Goal: Task Accomplishment & Management: Use online tool/utility

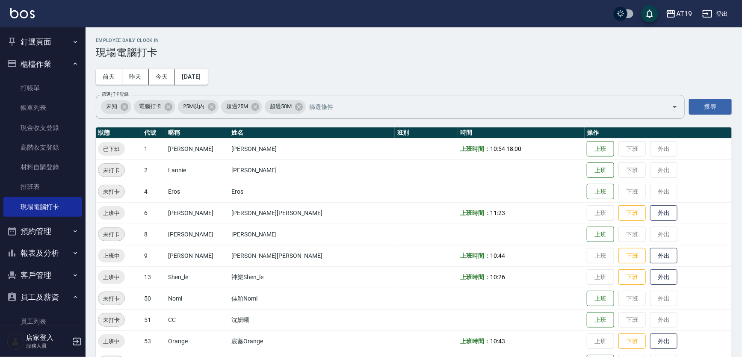
scroll to position [58, 0]
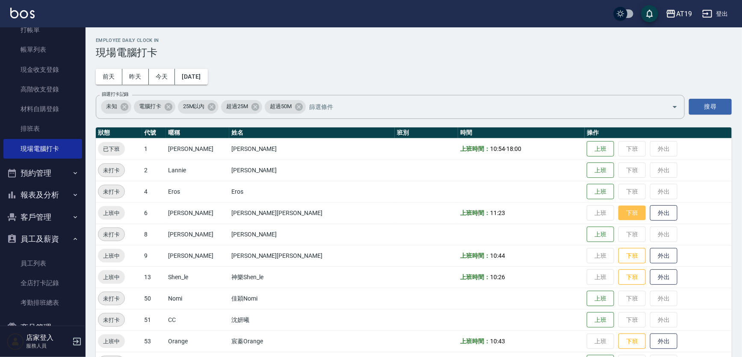
click at [619, 215] on button "下班" at bounding box center [632, 213] width 27 height 15
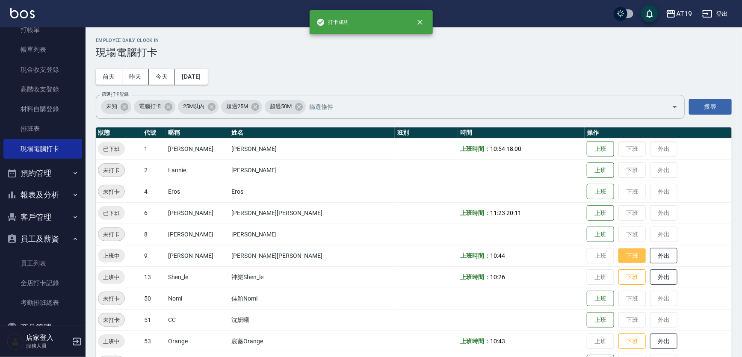
click at [619, 255] on button "下班" at bounding box center [632, 256] width 27 height 15
click at [619, 273] on button "下班" at bounding box center [632, 277] width 27 height 15
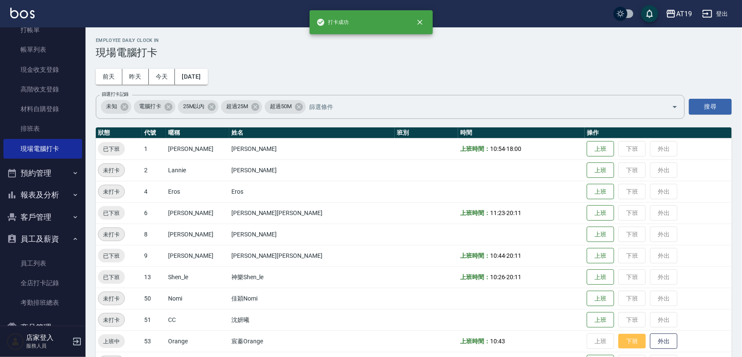
click at [619, 339] on button "下班" at bounding box center [632, 341] width 27 height 15
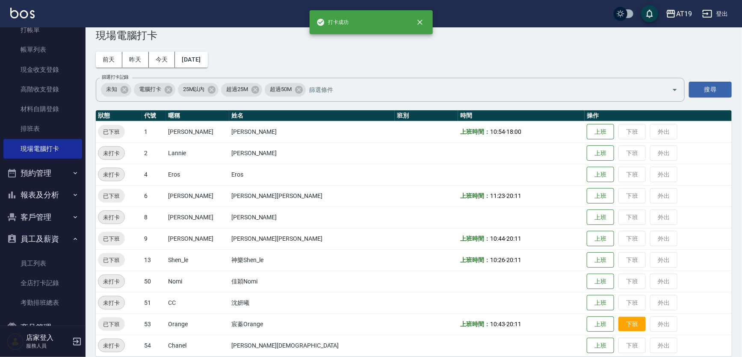
scroll to position [26, 0]
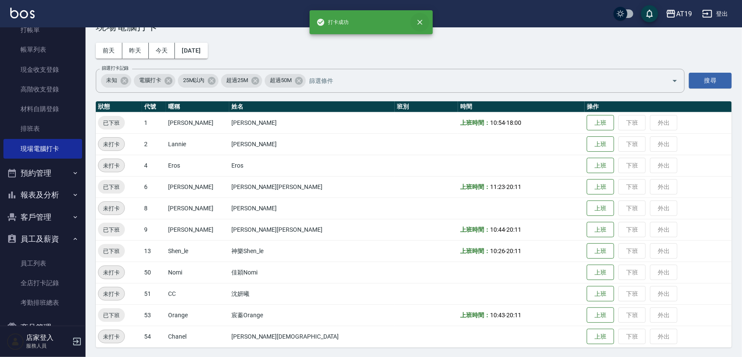
click at [424, 18] on button "close" at bounding box center [420, 22] width 19 height 19
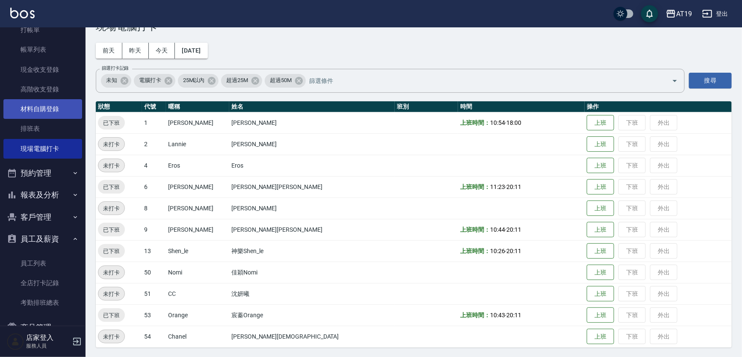
scroll to position [0, 0]
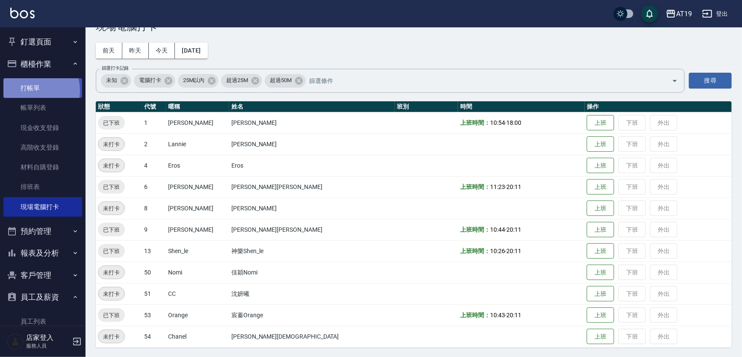
click at [28, 91] on link "打帳單" at bounding box center [42, 88] width 79 height 20
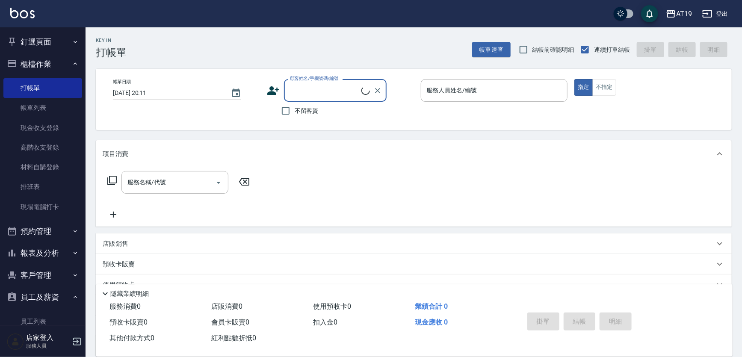
click at [29, 64] on button "櫃檯作業" at bounding box center [42, 64] width 79 height 22
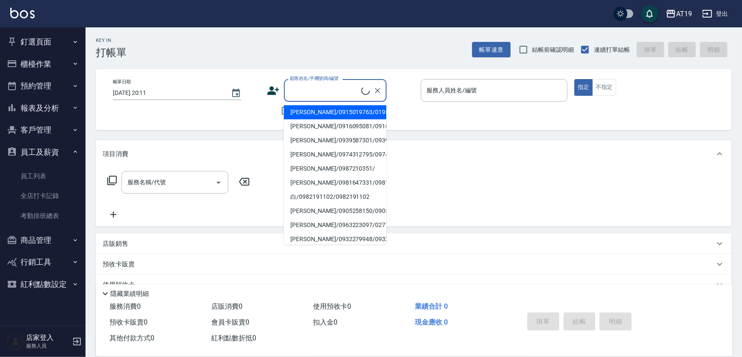
click at [316, 92] on input "顧客姓名/手機號碼/編號" at bounding box center [325, 90] width 74 height 15
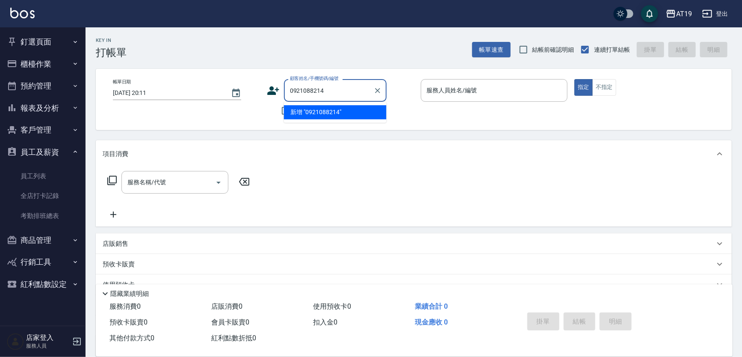
type input "0921088214"
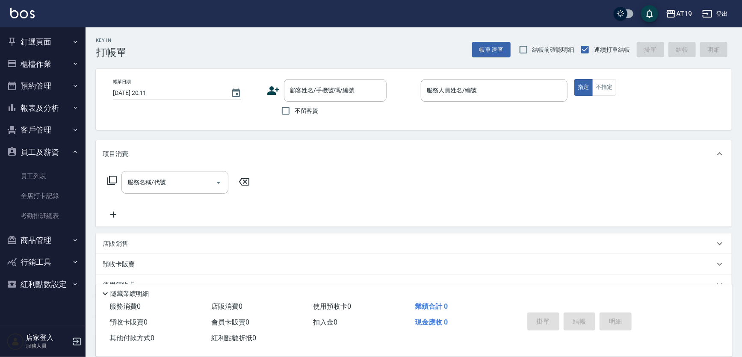
click at [272, 90] on icon at bounding box center [273, 90] width 12 height 9
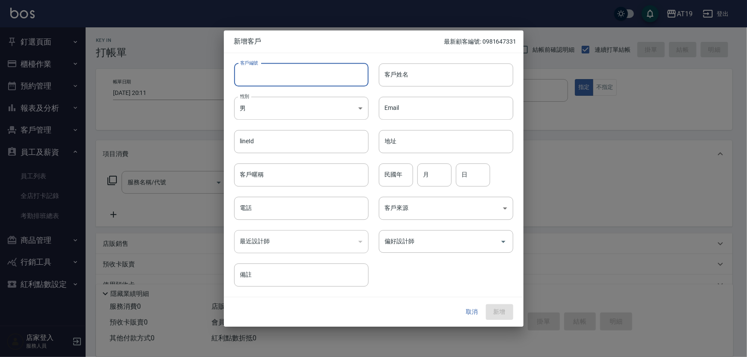
click at [282, 80] on input "客戶編號" at bounding box center [301, 74] width 134 height 23
paste input "0921088214"
type input "0921088214"
click at [265, 217] on input "電話" at bounding box center [301, 208] width 134 height 23
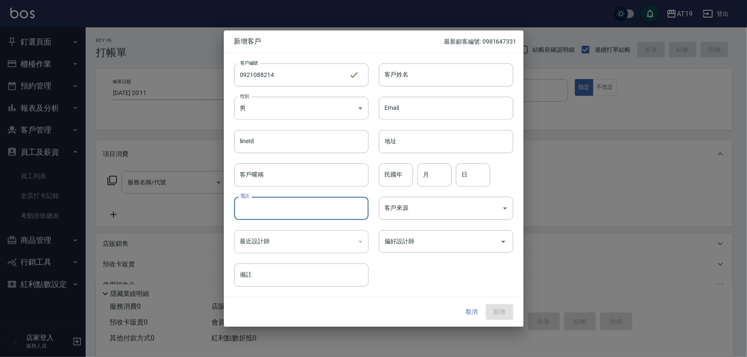
paste input "0921088214"
type input "0921088214"
click at [257, 114] on body "AT19 登出 釘選頁面 打帳單 帳單列表 排班表 現場電腦打卡 店家日報表 互助日報表 設計師日報表 櫃檯作業 打帳單 帳單列表 現金收支登錄 高階收支登錄…" at bounding box center [373, 218] width 747 height 437
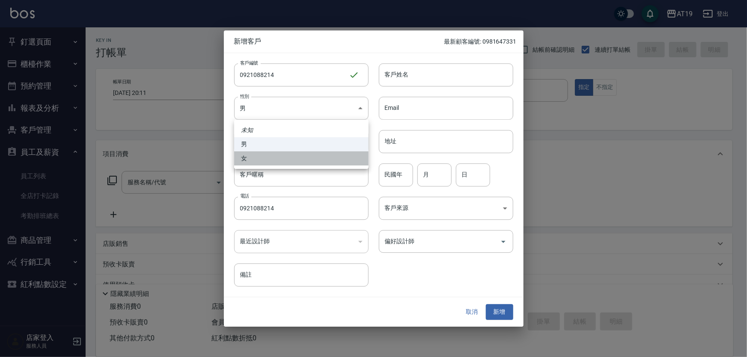
click at [268, 156] on li "女" at bounding box center [301, 158] width 134 height 14
type input "[DEMOGRAPHIC_DATA]"
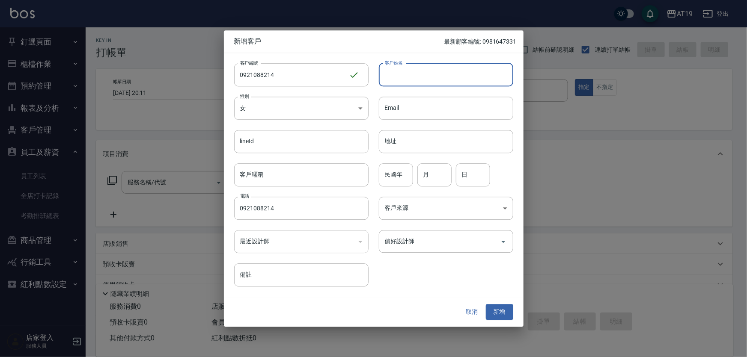
drag, startPoint x: 403, startPoint y: 81, endPoint x: 393, endPoint y: 23, distance: 58.5
click at [403, 80] on input "客戶姓名" at bounding box center [446, 74] width 134 height 23
type input "[PERSON_NAME]"
type input "100"
type input "04"
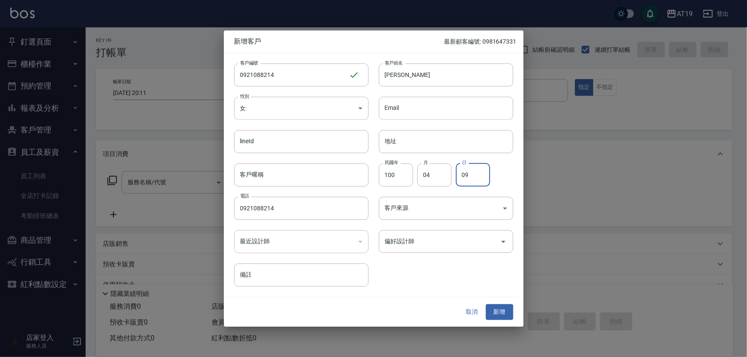
type input "09"
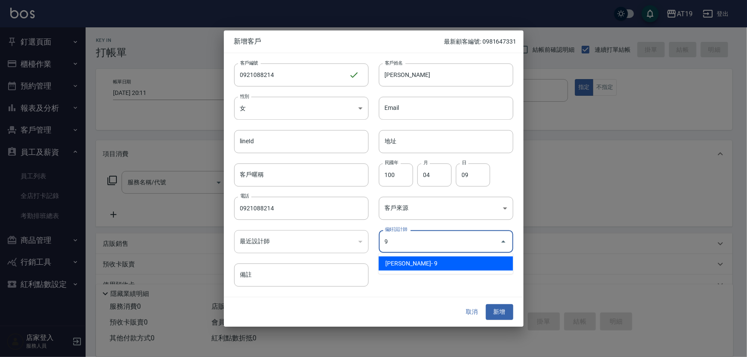
type input "[PERSON_NAME][PERSON_NAME]"
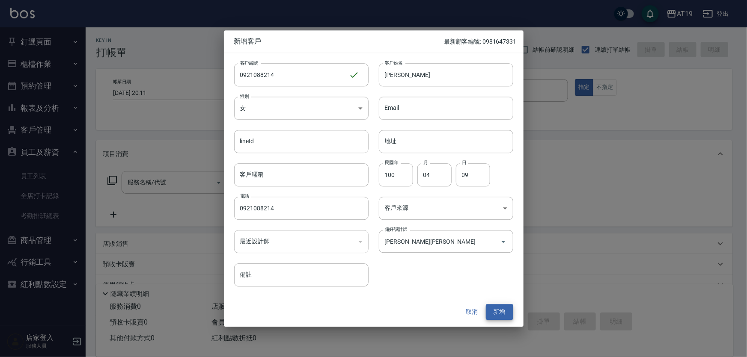
click at [486, 305] on button "新增" at bounding box center [499, 313] width 27 height 16
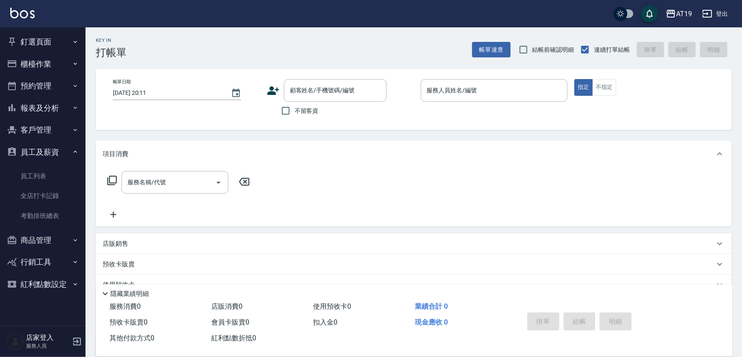
click at [358, 84] on input "顧客姓名/手機號碼/編號" at bounding box center [329, 90] width 82 height 15
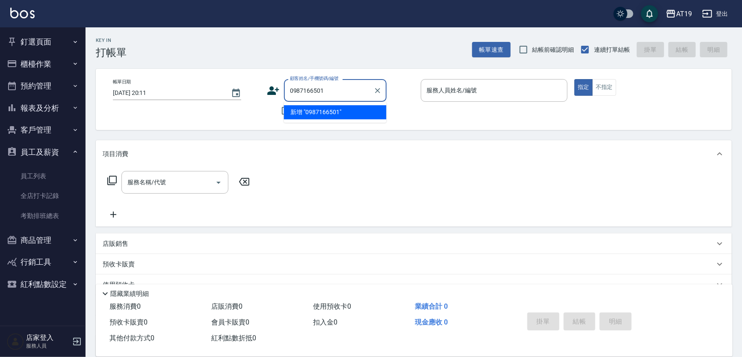
type input "0987166501"
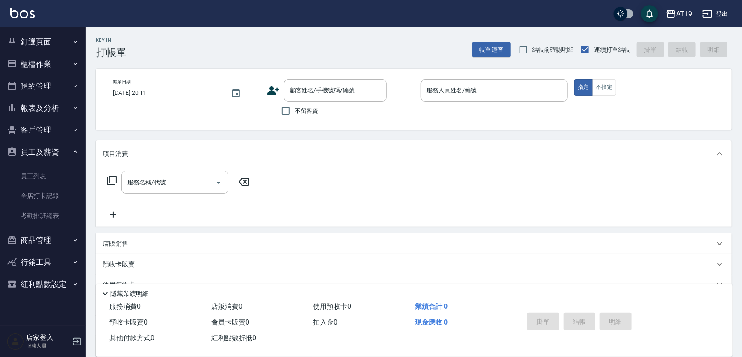
click at [276, 90] on icon at bounding box center [273, 90] width 12 height 9
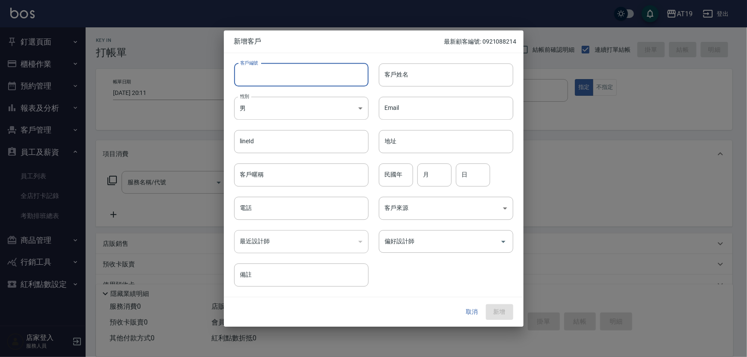
click at [294, 86] on input "客戶編號" at bounding box center [301, 74] width 134 height 23
paste input "0987166501"
type input "0987166501"
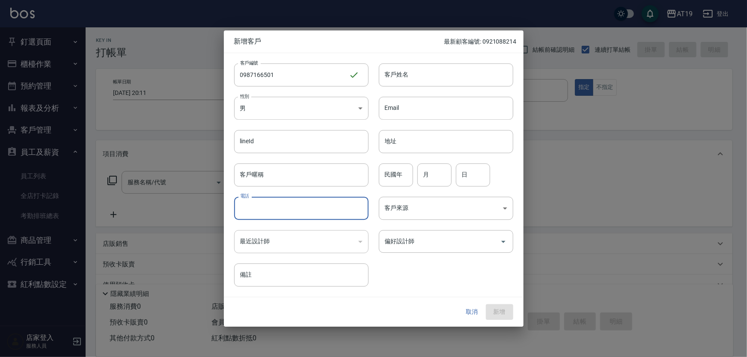
paste input "0987166501"
click at [288, 215] on input "0987166501" at bounding box center [301, 208] width 134 height 23
type input "0987166501"
click at [270, 111] on body "AT19 登出 釘選頁面 打帳單 帳單列表 排班表 現場電腦打卡 店家日報表 互助日報表 設計師日報表 櫃檯作業 打帳單 帳單列表 現金收支登錄 高階收支登錄…" at bounding box center [373, 218] width 747 height 437
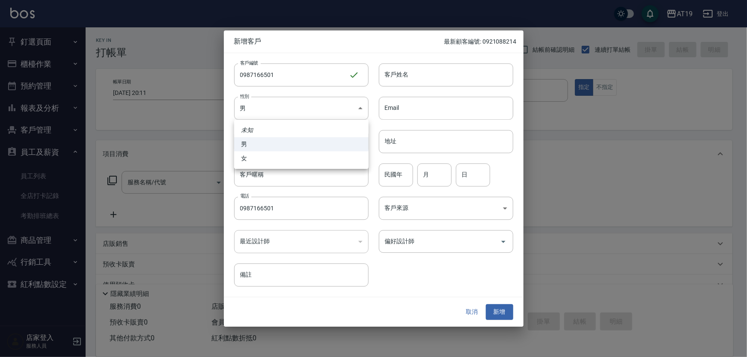
click at [277, 163] on li "女" at bounding box center [301, 158] width 134 height 14
type input "[DEMOGRAPHIC_DATA]"
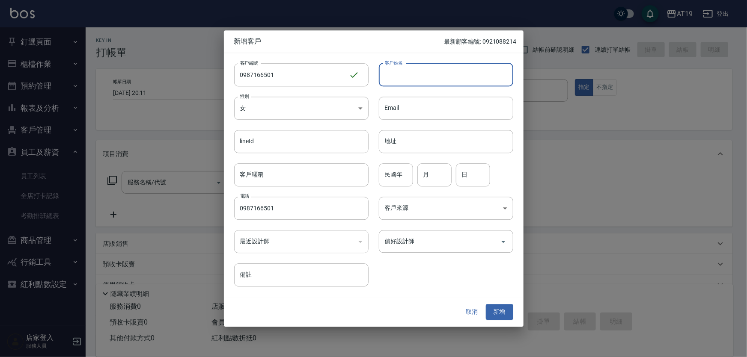
drag, startPoint x: 396, startPoint y: 76, endPoint x: 394, endPoint y: 65, distance: 11.7
click at [396, 74] on input "客戶姓名" at bounding box center [446, 74] width 134 height 23
type input "shgra"
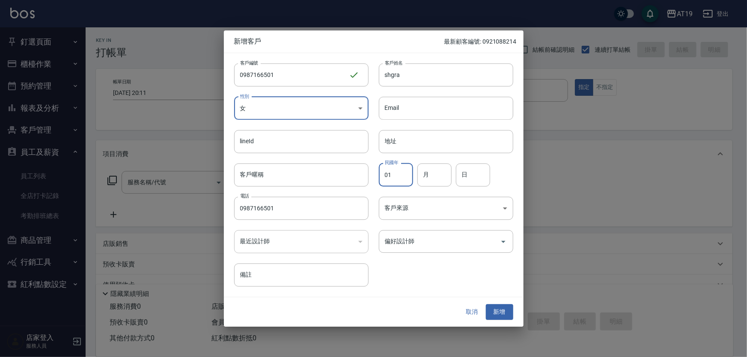
type input "01"
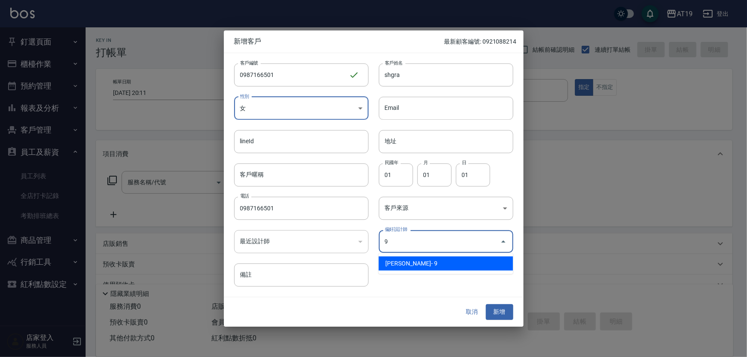
type input "[PERSON_NAME][PERSON_NAME]"
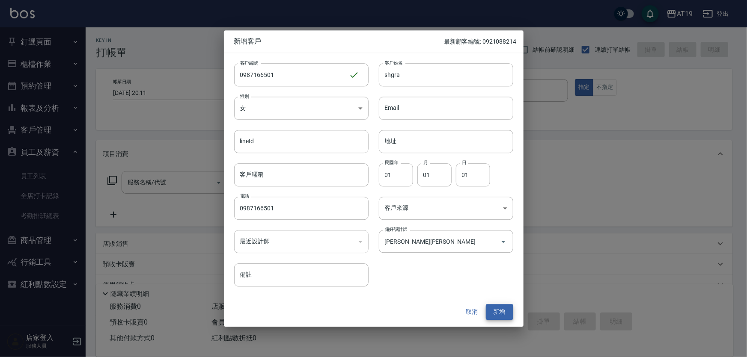
click at [486, 305] on button "新增" at bounding box center [499, 313] width 27 height 16
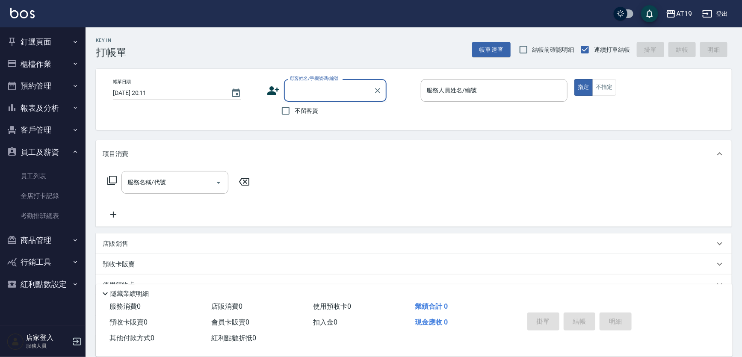
click at [343, 88] on input "顧客姓名/手機號碼/編號" at bounding box center [329, 90] width 82 height 15
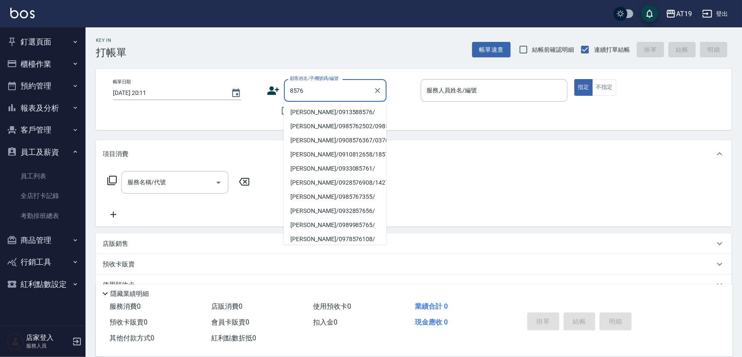
type input "[PERSON_NAME]/0913588576/"
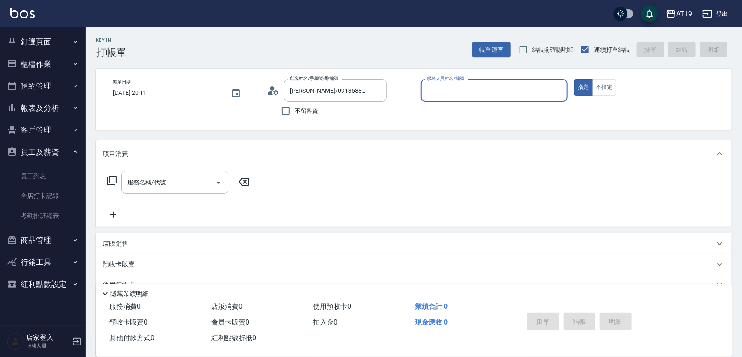
type input "[PERSON_NAME]- 9"
click at [575, 79] on button "指定" at bounding box center [584, 87] width 18 height 17
type button "true"
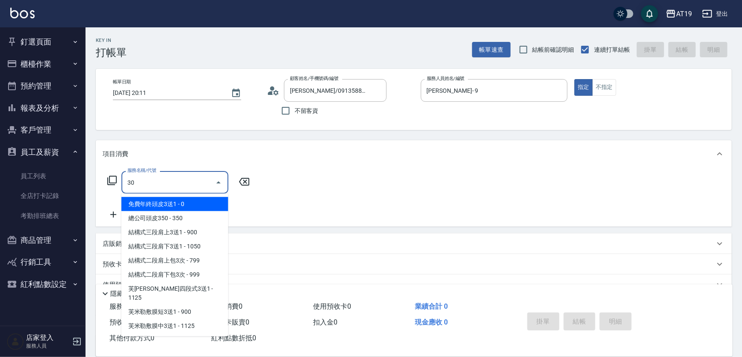
type input "301"
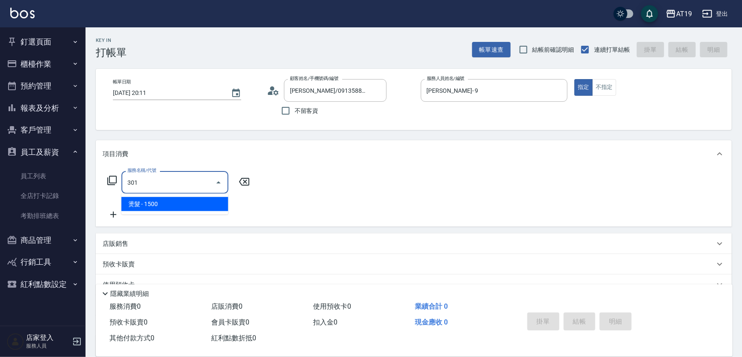
type input "150"
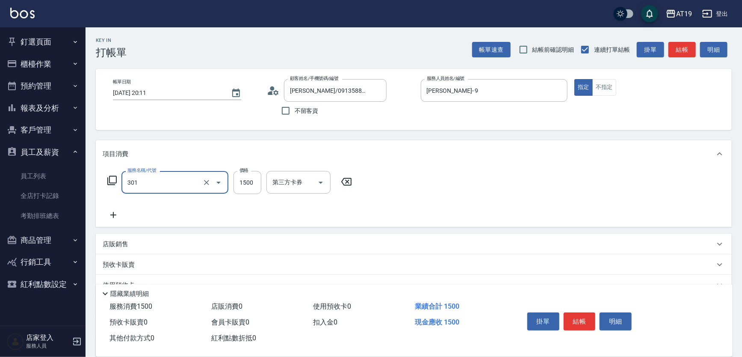
type input "燙髮(301)"
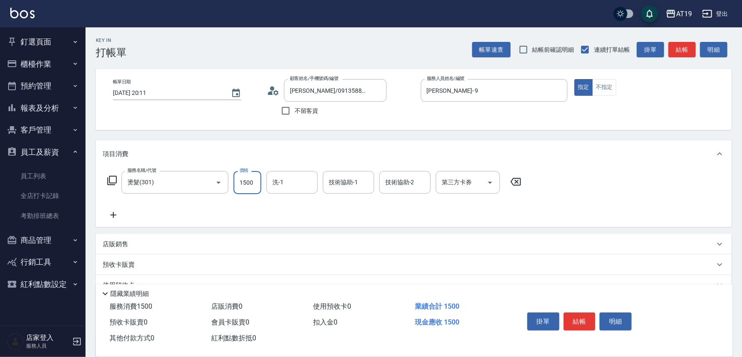
type input "1"
type input "0"
type input "188"
type input "180"
type input "1880"
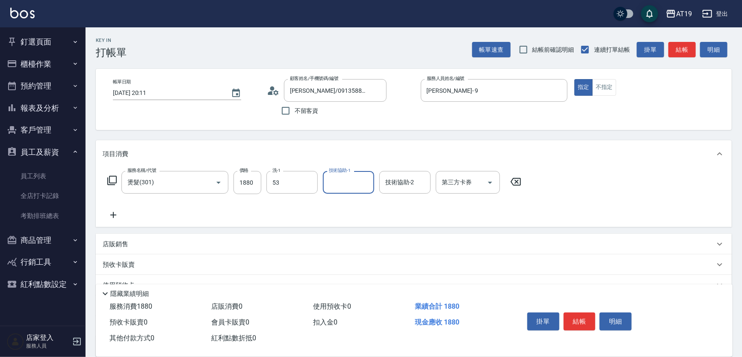
type input "Orange-53"
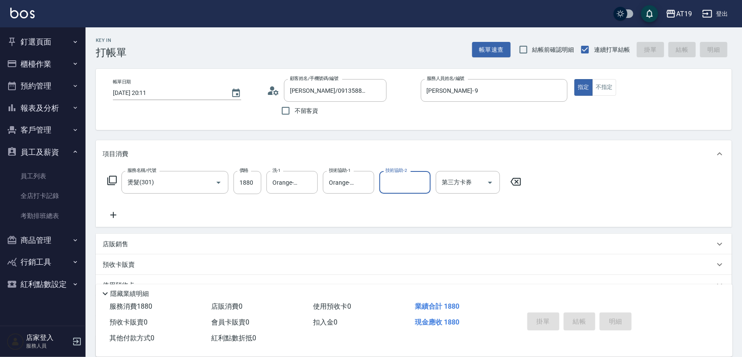
type input "[DATE] 20:13"
type input "0"
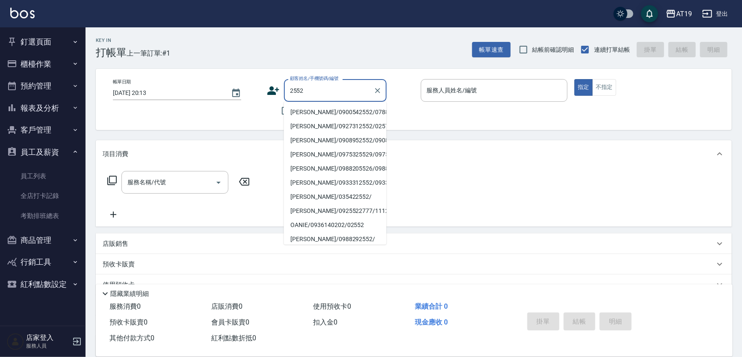
type input "[PERSON_NAME]/0900542552/07882"
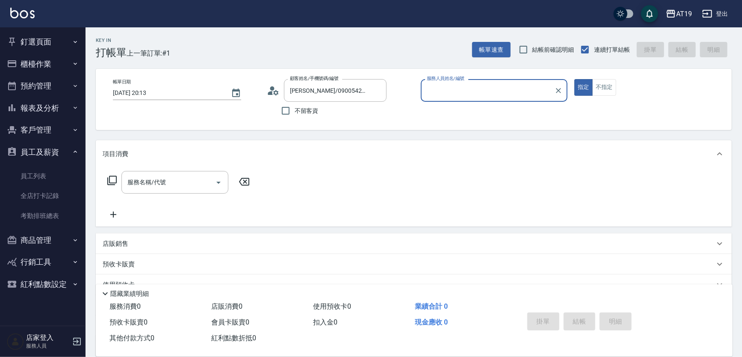
type input "Shen_le- 13"
click at [575, 79] on button "指定" at bounding box center [584, 87] width 18 height 17
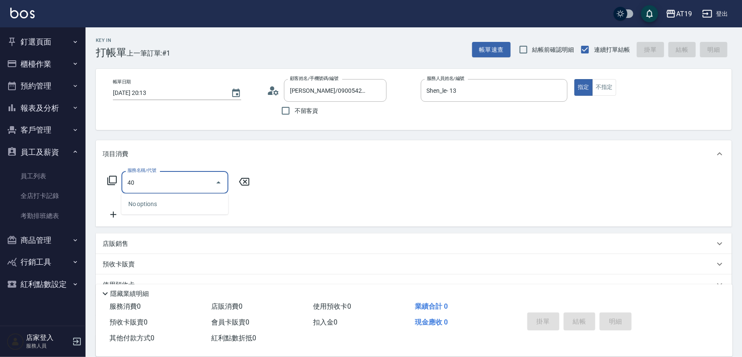
type input "401"
type input "30"
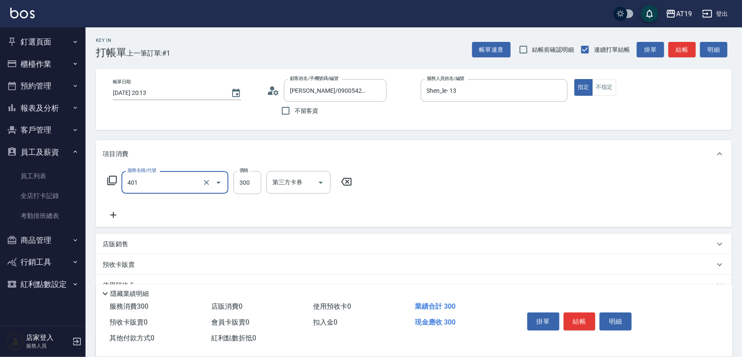
type input "剪髮(401)"
type input "0"
type input "40"
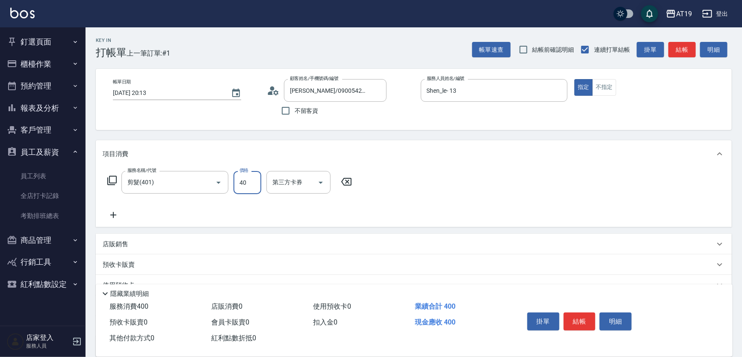
type input "0"
type input "70"
type input "700"
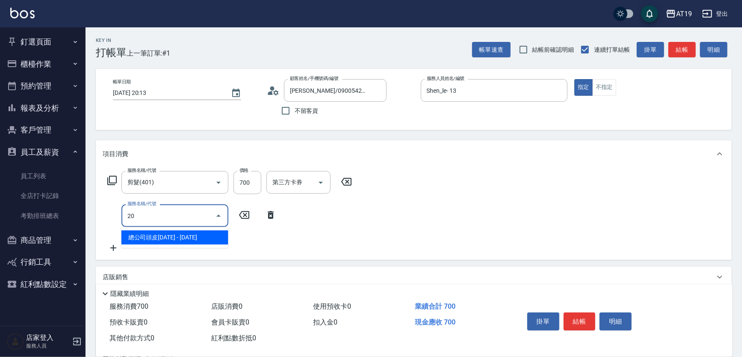
type input "201"
type input "100"
type input "洗髮(201)"
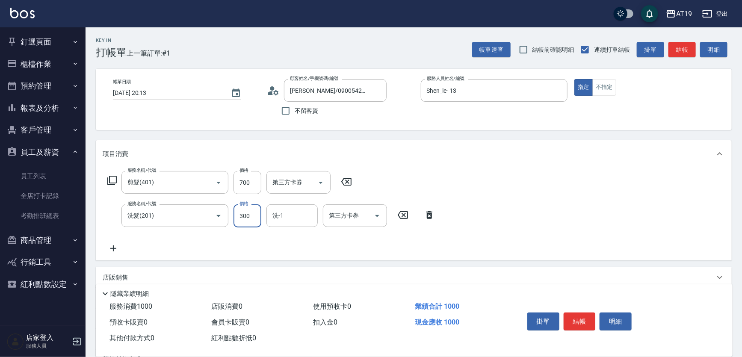
type input "7"
type input "70"
type input "140"
type input "700"
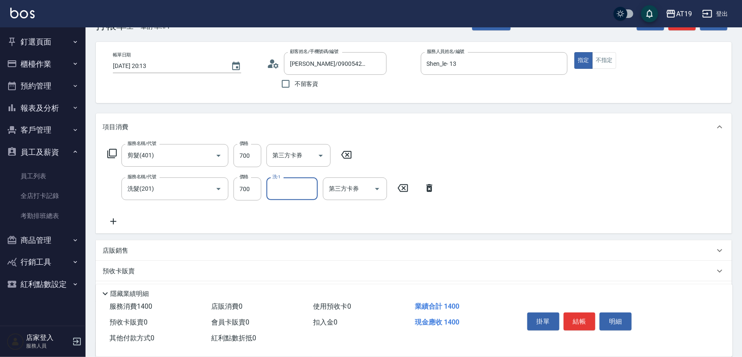
scroll to position [113, 0]
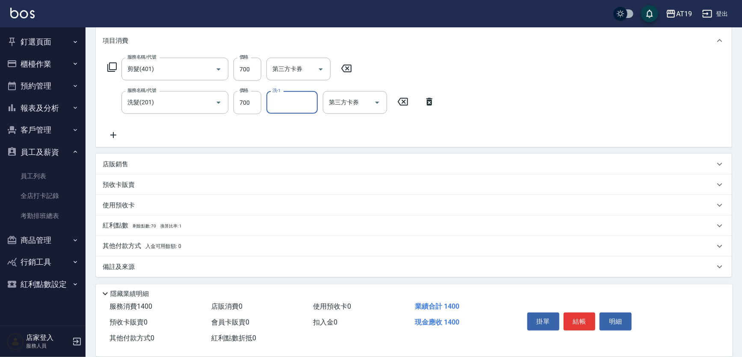
click at [145, 166] on div "店販銷售" at bounding box center [409, 164] width 612 height 9
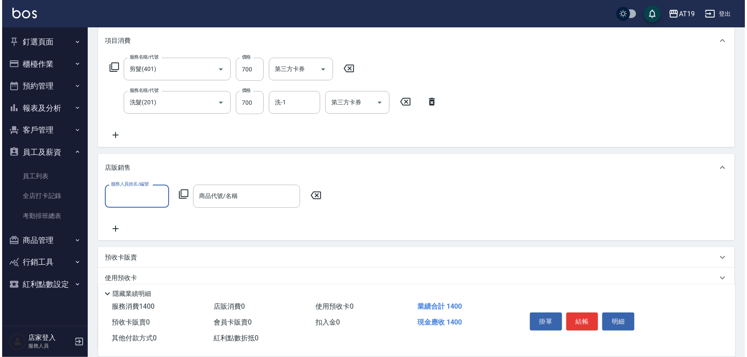
scroll to position [0, 0]
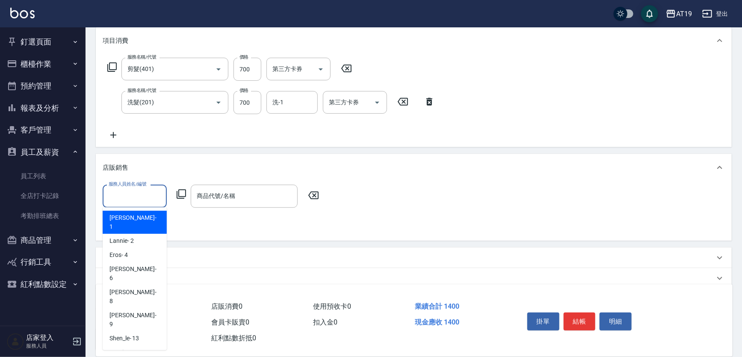
click at [118, 197] on input "服務人員姓名/編號" at bounding box center [135, 196] width 56 height 15
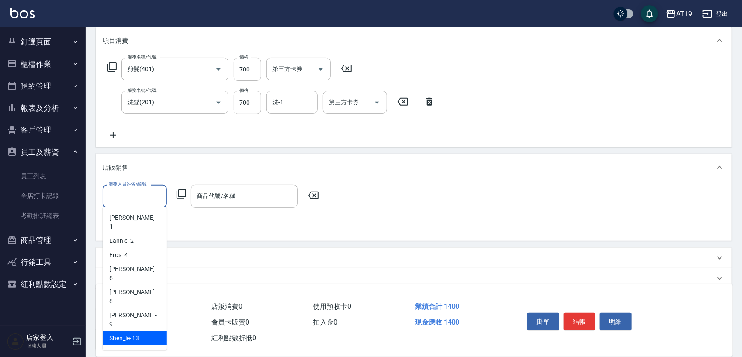
drag, startPoint x: 131, startPoint y: 304, endPoint x: 140, endPoint y: 285, distance: 21.0
click at [131, 334] on span "Shen_le - 13" at bounding box center [125, 338] width 30 height 9
type input "Shen_le- 13"
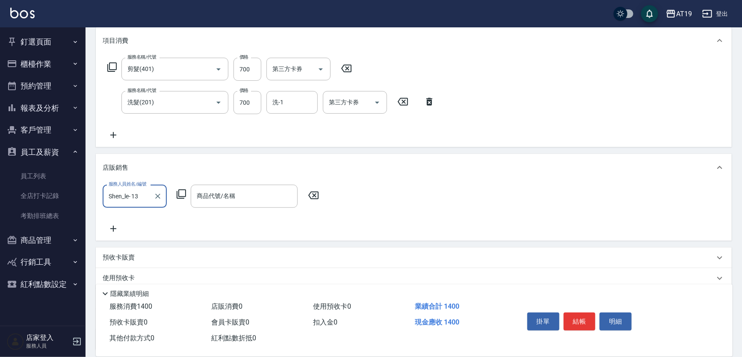
click at [181, 188] on div "服務人員姓名/編號 [PERSON_NAME]- 13 服務人員姓名/編號 商品代號/名稱 商品代號/名稱" at bounding box center [214, 196] width 222 height 23
click at [181, 196] on icon at bounding box center [181, 194] width 10 height 10
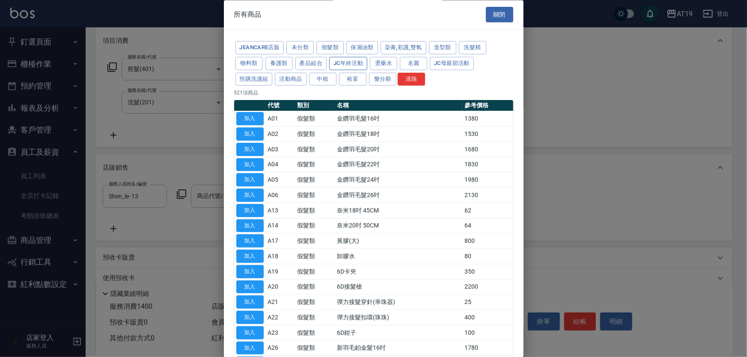
click at [339, 68] on button "JC年終活動" at bounding box center [348, 63] width 38 height 13
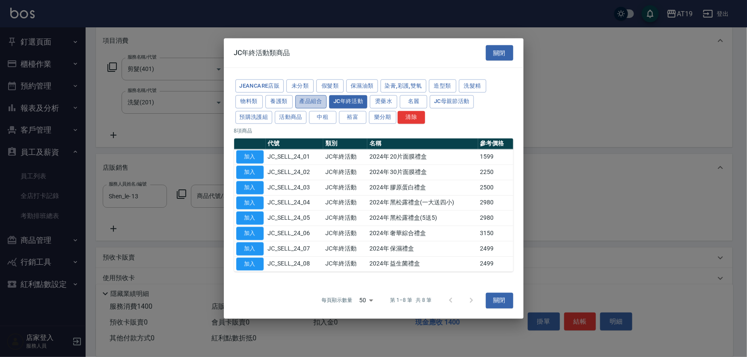
drag, startPoint x: 312, startPoint y: 102, endPoint x: 307, endPoint y: 103, distance: 4.8
click at [311, 102] on button "產品組合" at bounding box center [311, 101] width 32 height 13
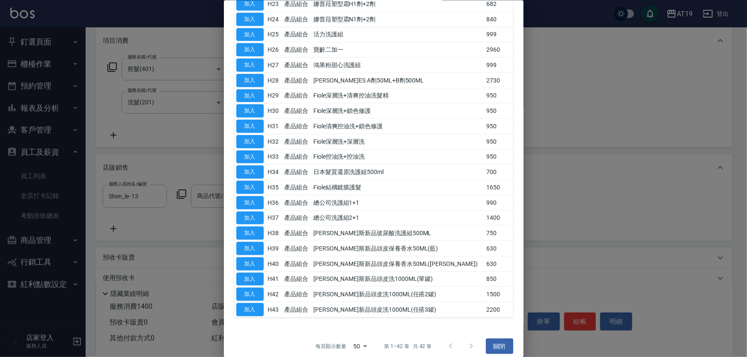
scroll to position [441, 0]
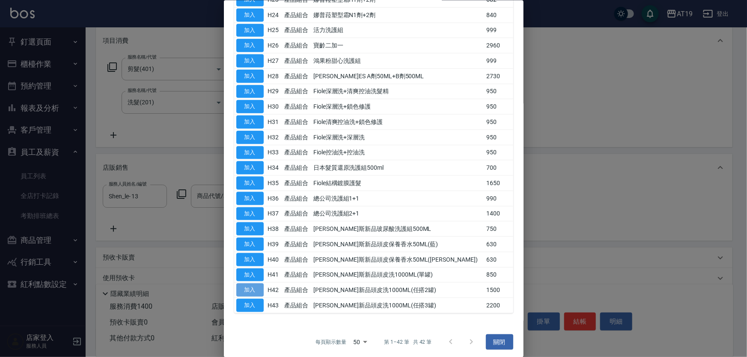
click at [257, 290] on button "加入" at bounding box center [249, 290] width 27 height 13
type input "[PERSON_NAME]新品頭皮洗1000ML(任搭2罐)"
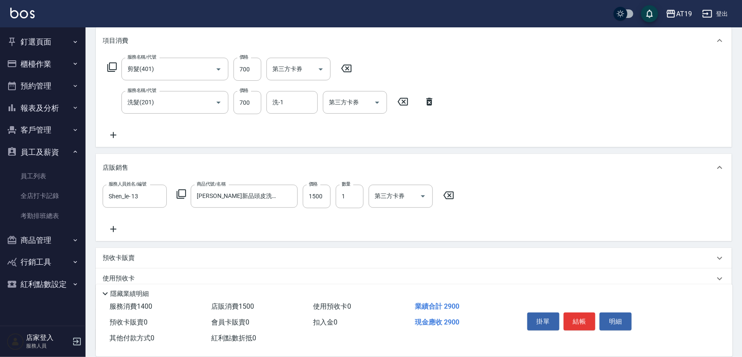
click at [181, 192] on icon at bounding box center [181, 194] width 10 height 10
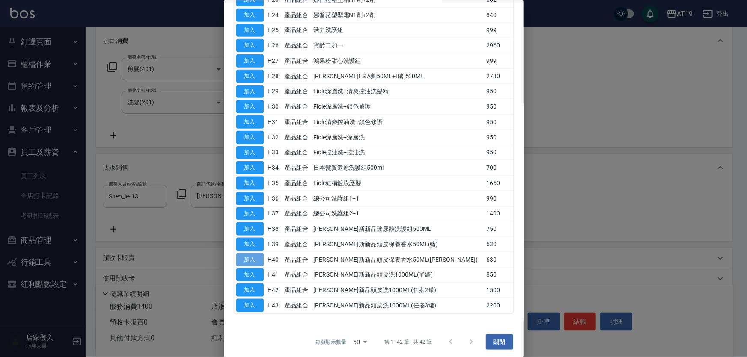
click at [252, 257] on button "加入" at bounding box center [249, 259] width 27 height 13
type input "350"
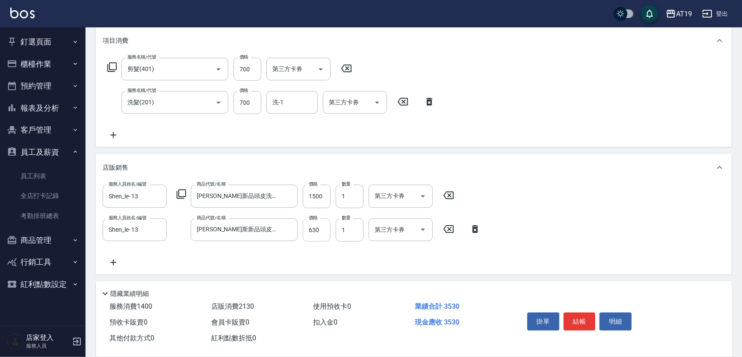
click at [312, 233] on input "630" at bounding box center [317, 230] width 28 height 23
type input "5"
type input "290"
type input "500"
type input "340"
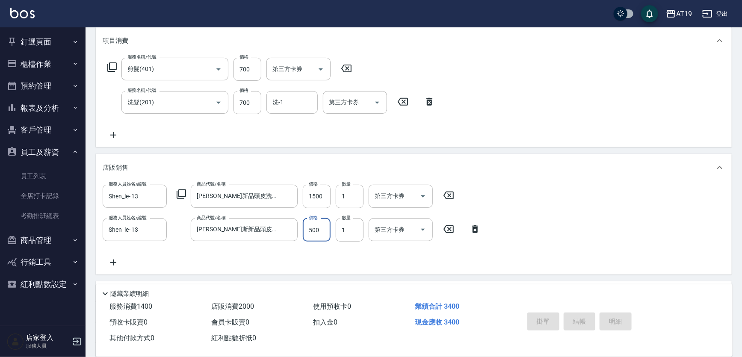
type input "[DATE] 20:15"
type input "0"
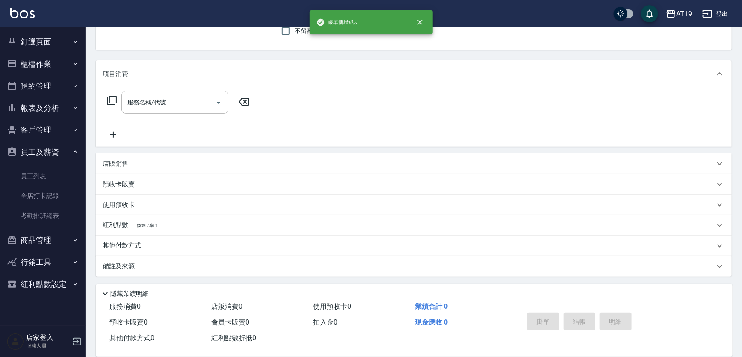
scroll to position [0, 0]
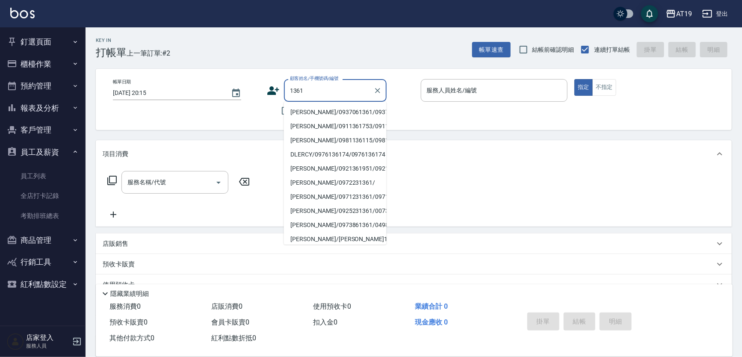
type input "[PERSON_NAME]/0937061361/0937061361"
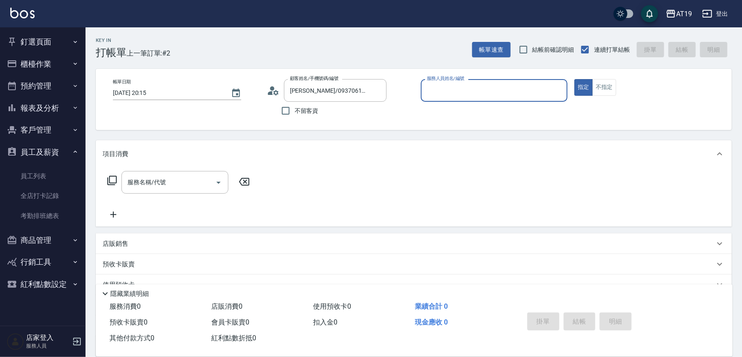
type input "[PERSON_NAME]- 9"
click at [272, 92] on icon at bounding box center [270, 93] width 5 height 4
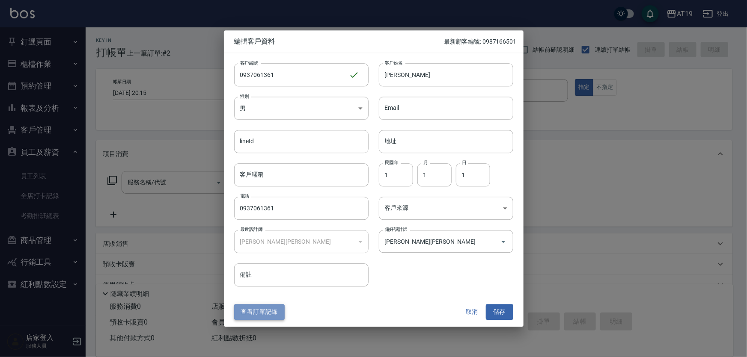
click at [270, 310] on button "查看訂單記錄" at bounding box center [259, 313] width 50 height 16
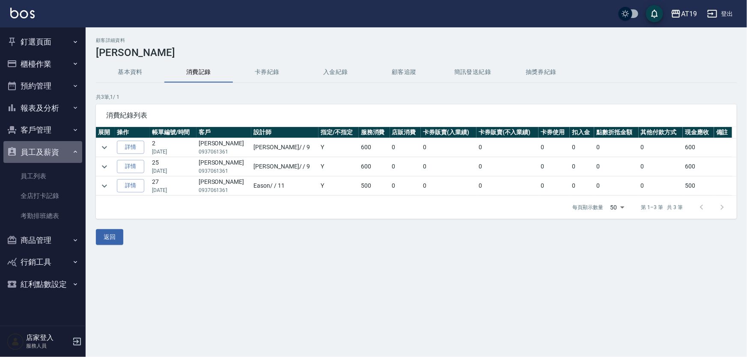
click at [44, 148] on button "員工及薪資" at bounding box center [42, 152] width 79 height 22
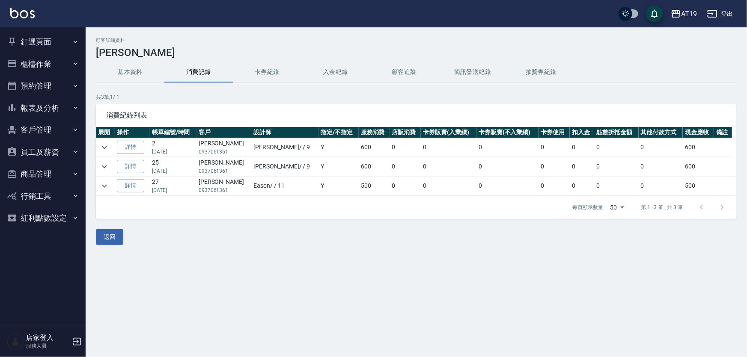
click at [46, 44] on button "釘選頁面" at bounding box center [42, 42] width 79 height 22
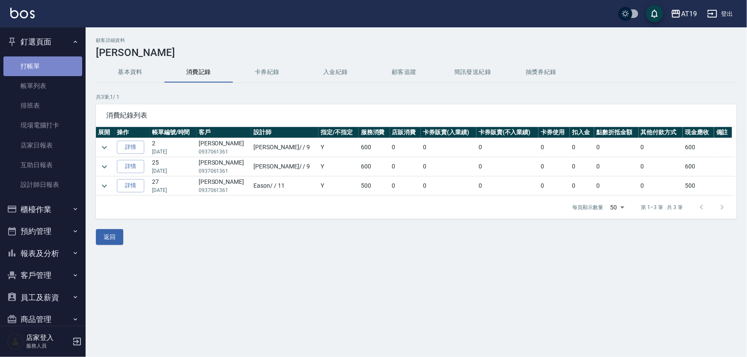
click at [46, 57] on link "打帳單" at bounding box center [42, 66] width 79 height 20
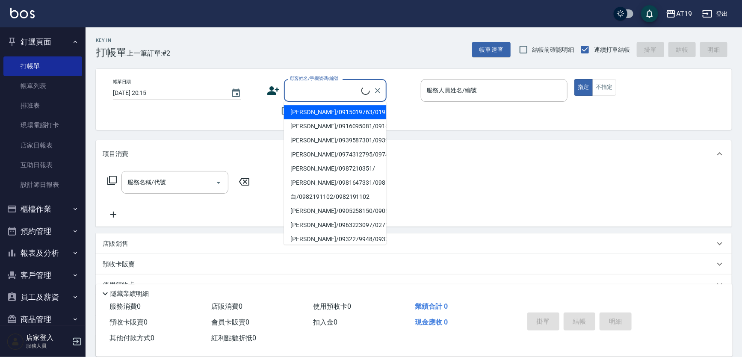
click at [323, 86] on input "顧客姓名/手機號碼/編號" at bounding box center [325, 90] width 74 height 15
type input "[PERSON_NAME]/0937061361/0937061361"
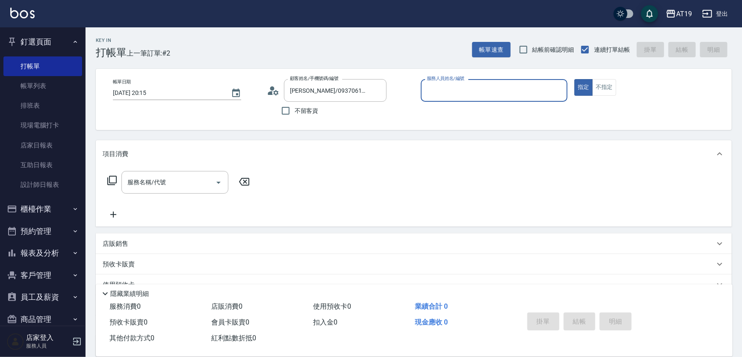
type input "[PERSON_NAME]- 9"
click at [575, 79] on button "指定" at bounding box center [584, 87] width 18 height 17
type button "true"
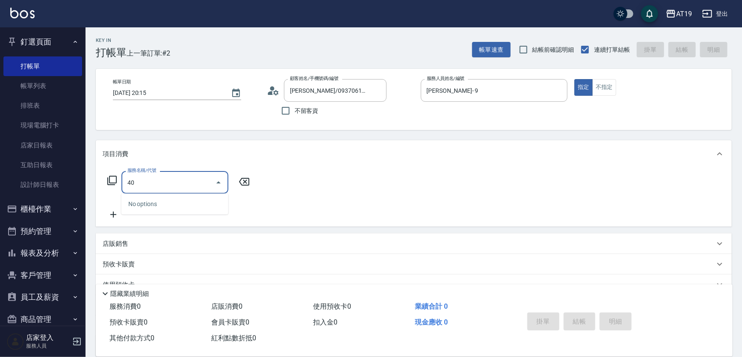
type input "401"
type input "30"
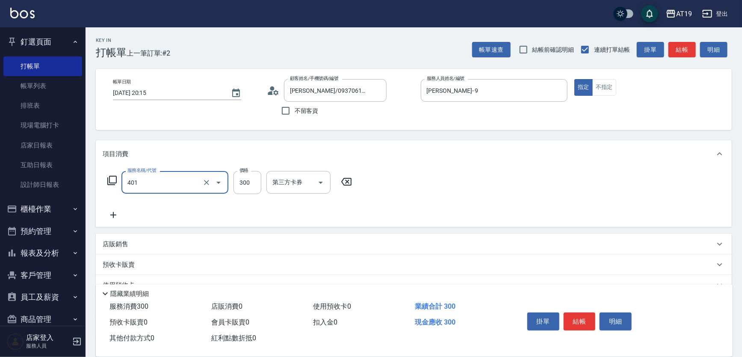
type input "剪髮(401)"
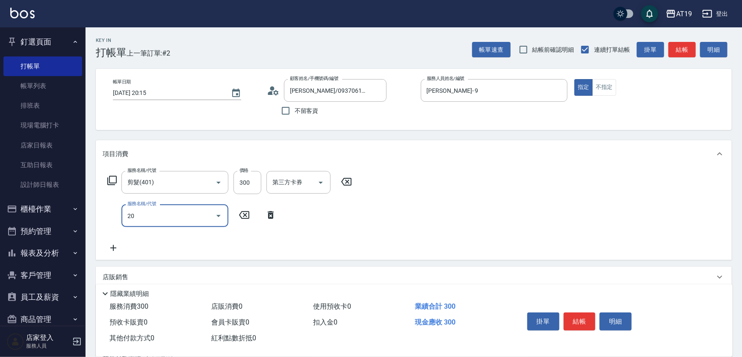
type input "201"
type input "60"
type input "洗髮(201)"
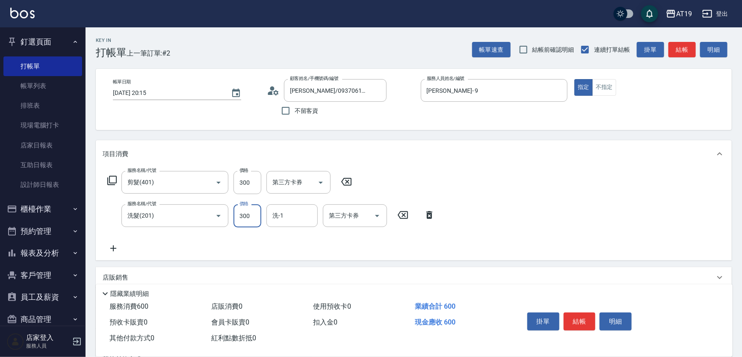
type input "30"
type input "300"
type input "60"
type input "Orange-53"
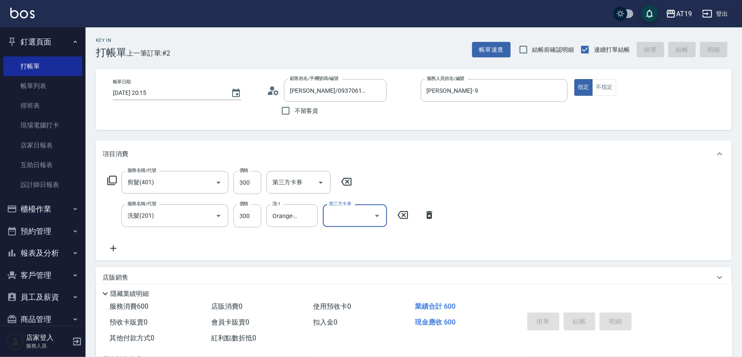
type input "[DATE] 20:16"
type input "0"
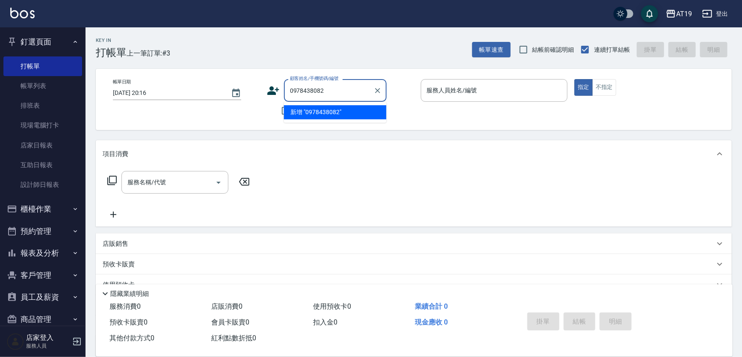
type input "0978438082"
click at [278, 92] on icon at bounding box center [273, 90] width 13 height 13
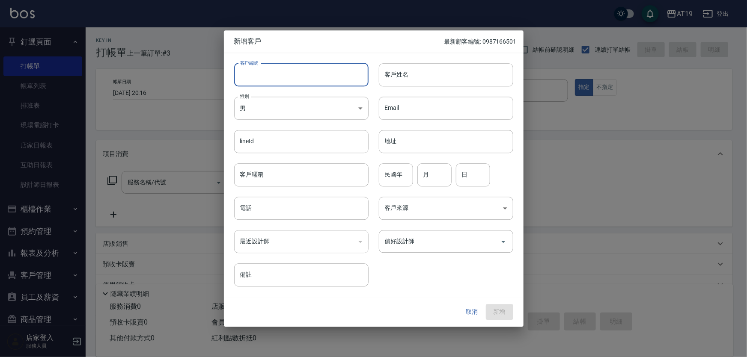
click at [300, 77] on input "客戶編號" at bounding box center [301, 74] width 134 height 23
paste input "0978438082"
type input "0978438082"
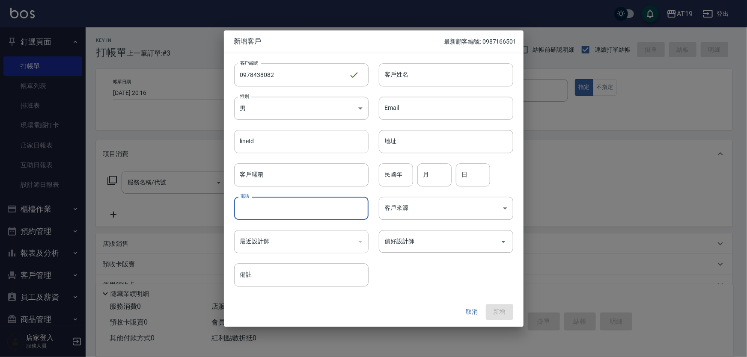
paste input "0978438082"
drag, startPoint x: 291, startPoint y: 212, endPoint x: 292, endPoint y: 143, distance: 68.5
click at [291, 204] on input "電話" at bounding box center [301, 208] width 134 height 23
type input "0978438082"
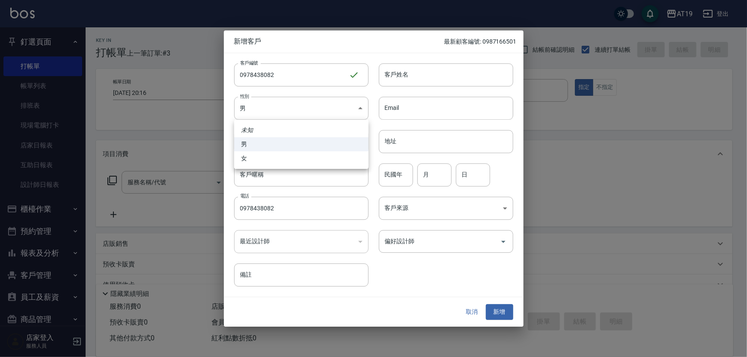
drag, startPoint x: 292, startPoint y: 99, endPoint x: 295, endPoint y: 119, distance: 20.0
click at [294, 110] on body "AT19 登出 釘選頁面 打帳單 帳單列表 排班表 現場電腦打卡 店家日報表 互助日報表 設計師日報表 櫃檯作業 打帳單 帳單列表 現金收支登錄 高階收支登錄…" at bounding box center [373, 218] width 747 height 437
drag, startPoint x: 299, startPoint y: 164, endPoint x: 347, endPoint y: 107, distance: 75.3
click at [303, 159] on li "女" at bounding box center [301, 158] width 134 height 14
type input "[DEMOGRAPHIC_DATA]"
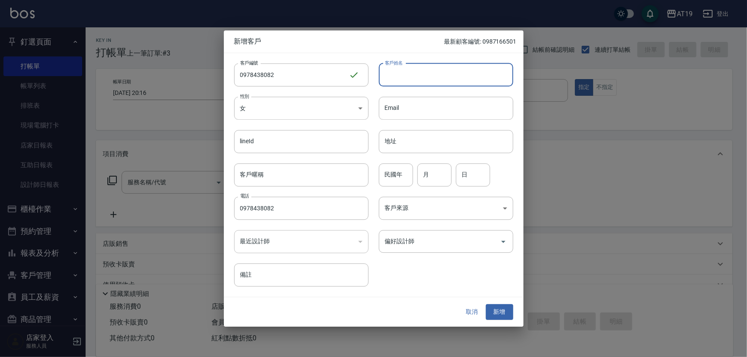
drag, startPoint x: 396, startPoint y: 73, endPoint x: 398, endPoint y: 51, distance: 22.3
click at [398, 69] on input "客戶姓名" at bounding box center [446, 74] width 134 height 23
type input "[PERSON_NAME]"
type input "01"
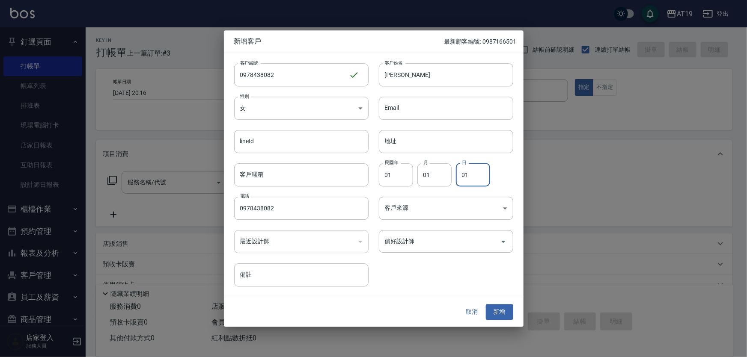
type input "01"
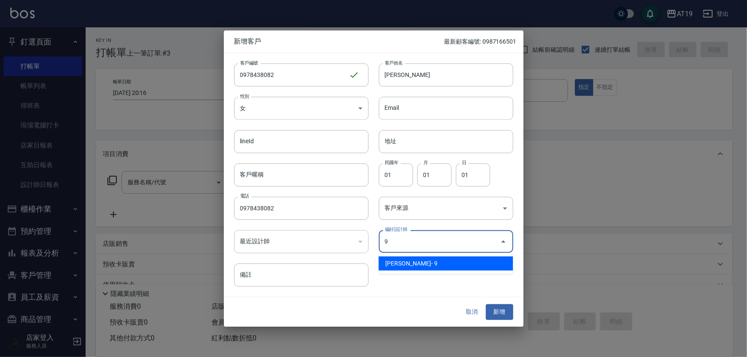
type input "[PERSON_NAME][PERSON_NAME]"
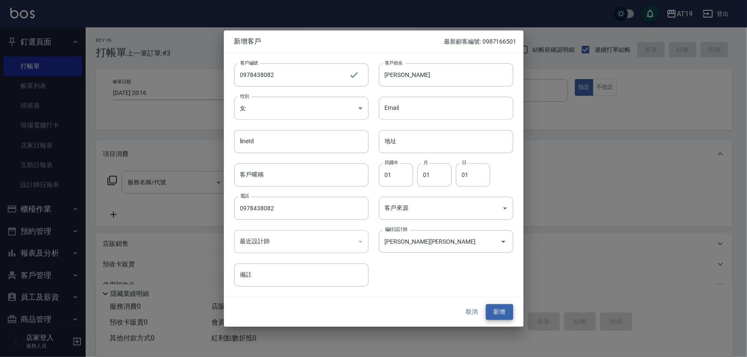
click at [486, 305] on button "新增" at bounding box center [499, 313] width 27 height 16
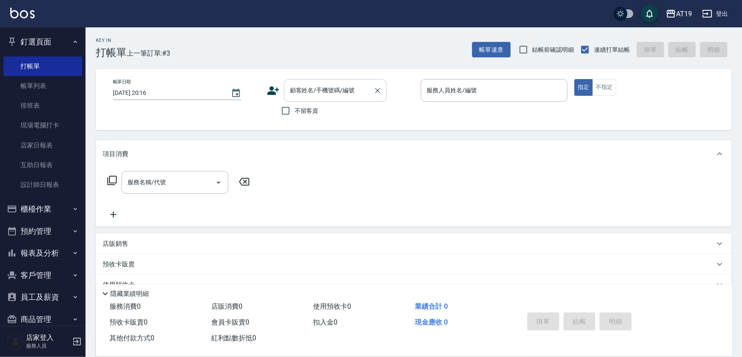
click at [344, 94] on input "顧客姓名/手機號碼/編號" at bounding box center [329, 90] width 82 height 15
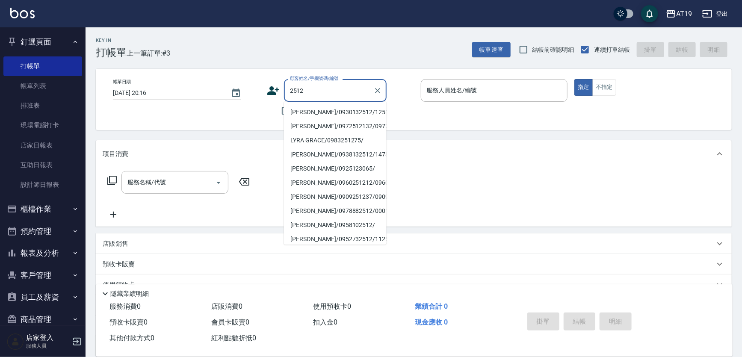
type input "[PERSON_NAME]/0930132512/12516"
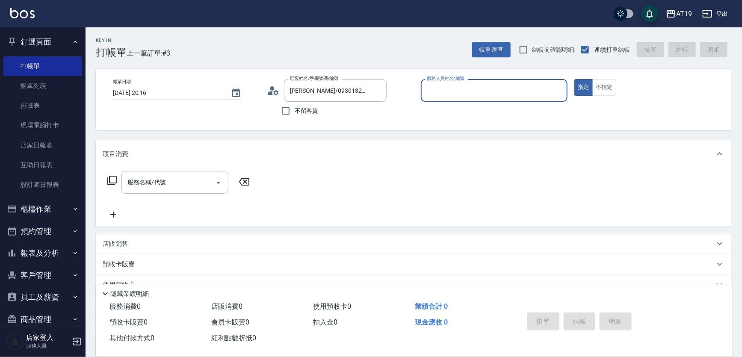
type input "Shen_le- 13"
click at [575, 79] on button "指定" at bounding box center [584, 87] width 18 height 17
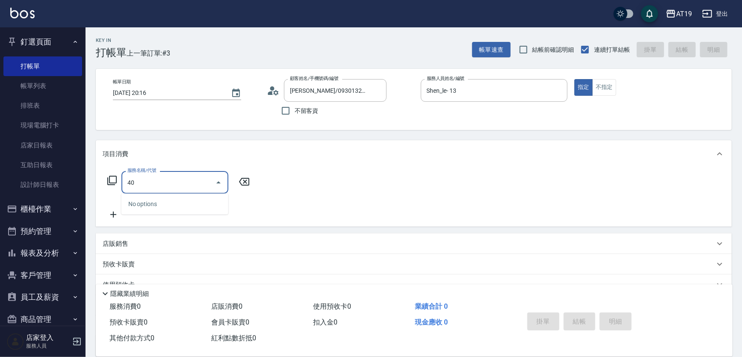
type input "401"
type input "30"
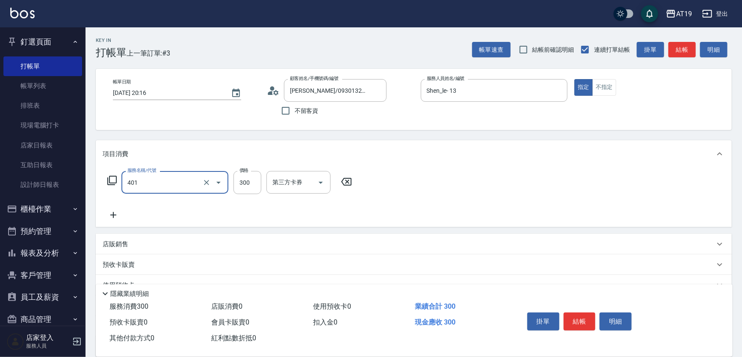
type input "剪髮(401)"
type input "0"
type input "400"
type input "40"
type input "400"
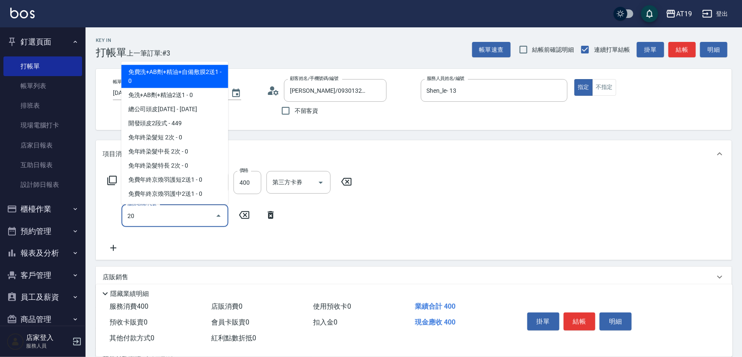
type input "201"
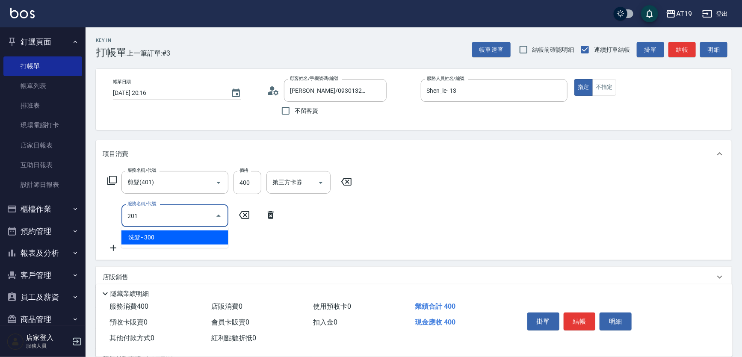
type input "70"
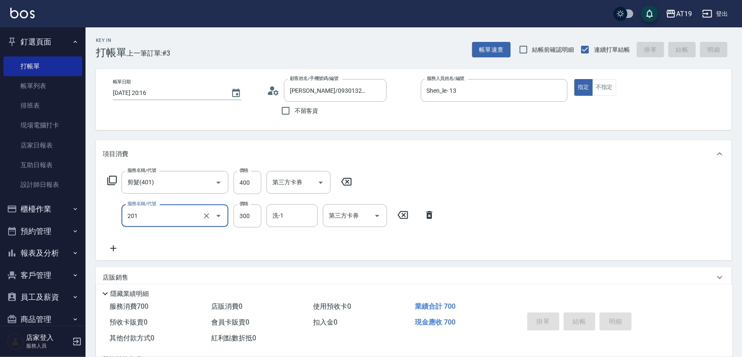
type input "[DATE] 20:17"
type input "0"
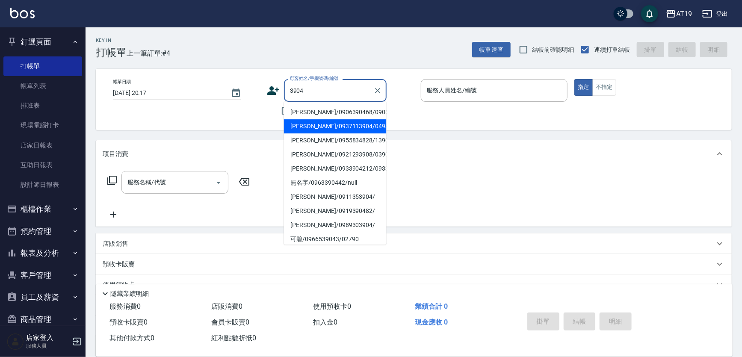
type input "[PERSON_NAME]/0937113904/04947"
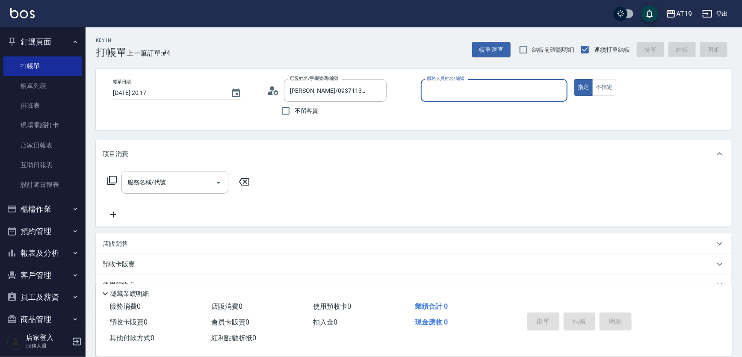
type input "Shen_le- 13"
click at [575, 79] on button "指定" at bounding box center [584, 87] width 18 height 17
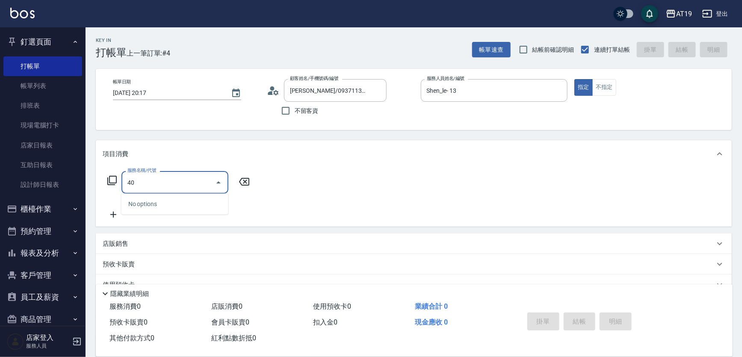
type input "401"
type input "30"
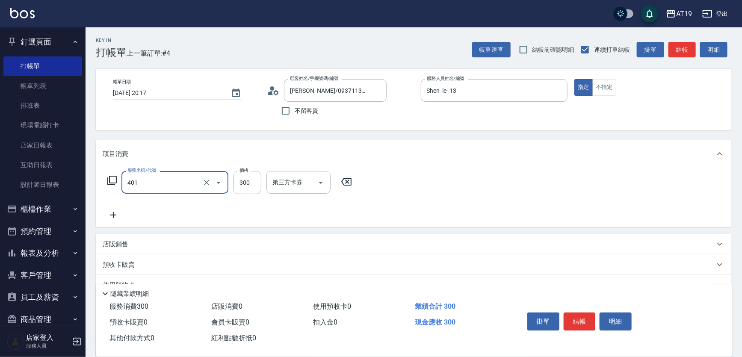
type input "剪髮(401)"
type input "4"
type input "0"
type input "400"
type input "40"
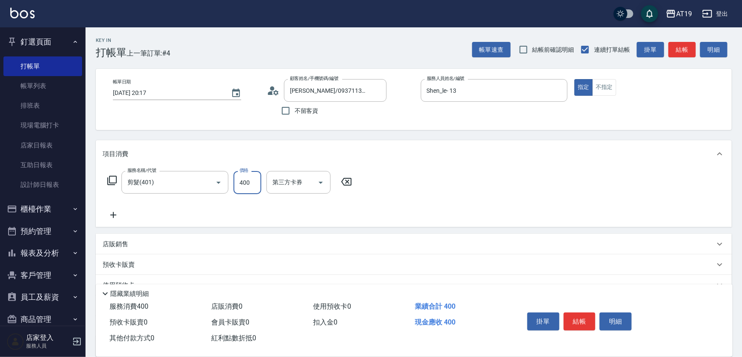
type input "400"
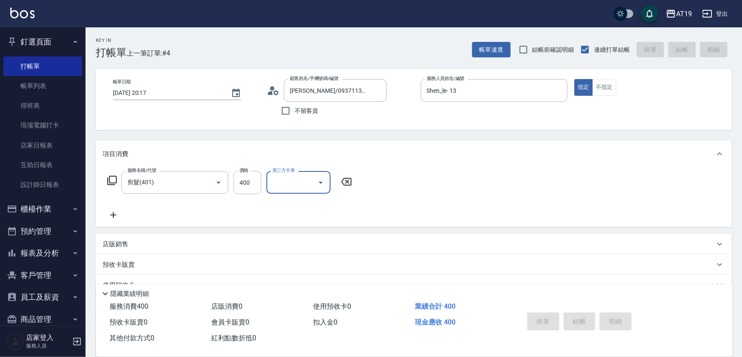
type input "0"
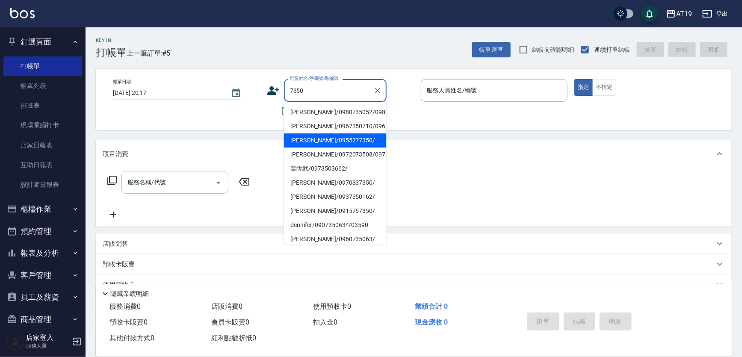
type input "[PERSON_NAME]/0955277350/"
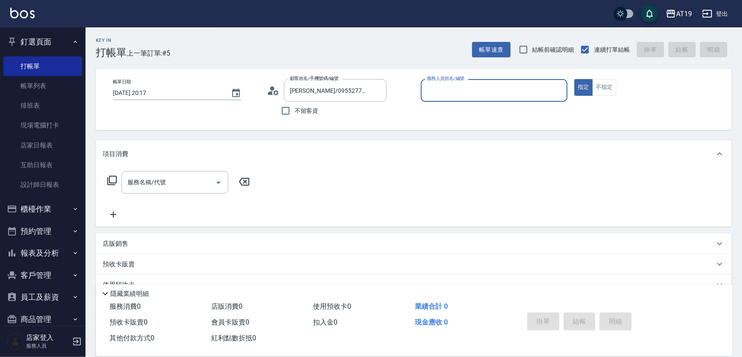
type input "Shen_le- 13"
click at [575, 79] on button "指定" at bounding box center [584, 87] width 18 height 17
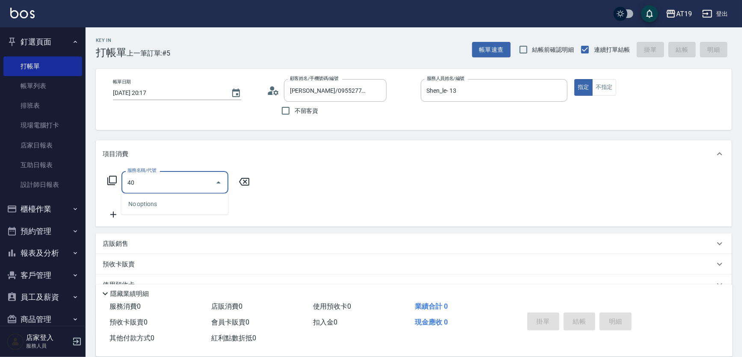
type input "401"
type input "30"
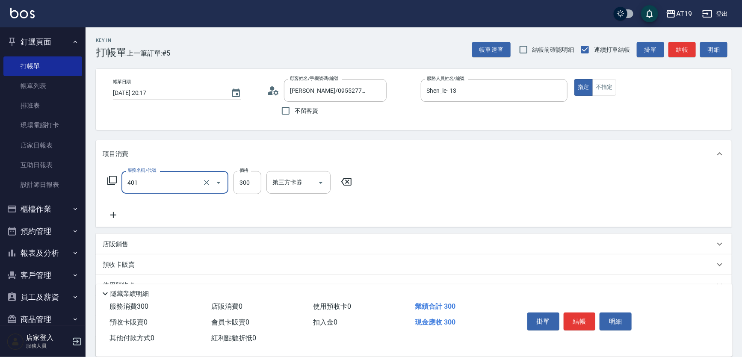
type input "剪髮(401)"
type input "0"
type input "40"
type input "400"
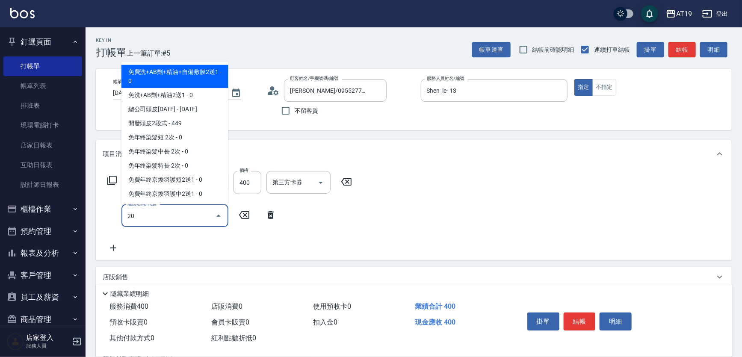
type input "201"
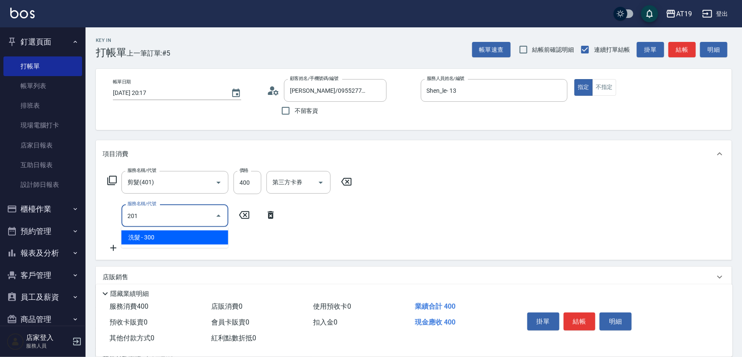
type input "70"
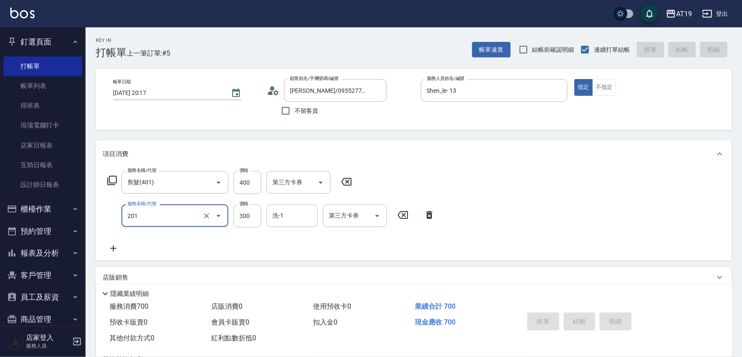
type input "0"
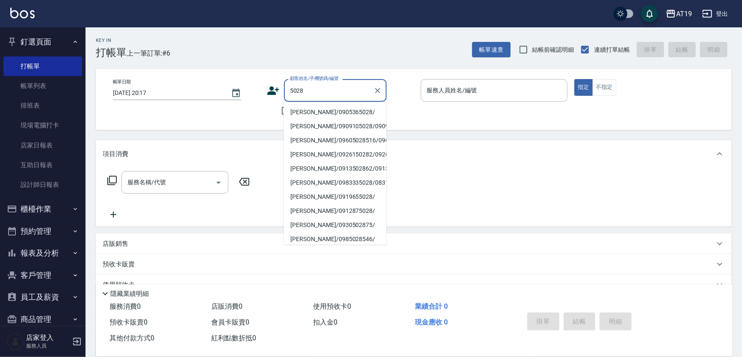
type input "[PERSON_NAME]/0905365028/"
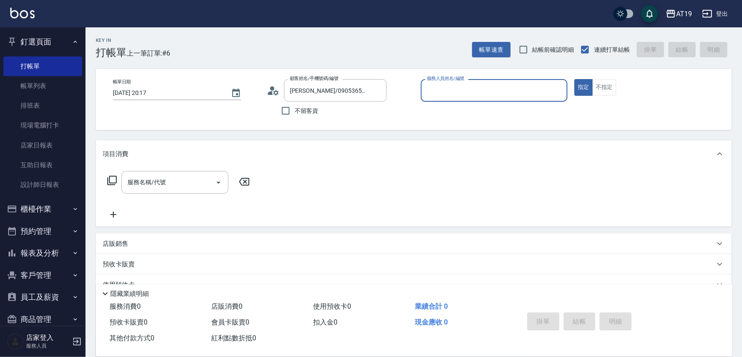
click at [575, 79] on button "指定" at bounding box center [584, 87] width 18 height 17
type input "Shen_le- 13"
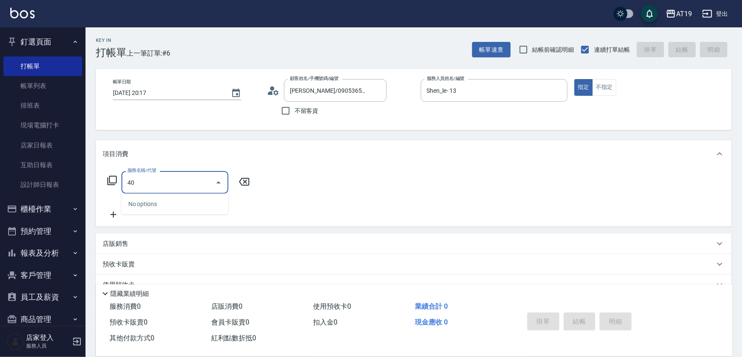
type input "401"
type input "30"
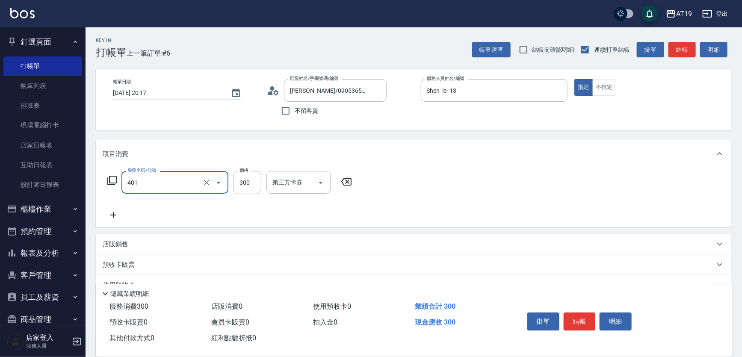
type input "剪髮(401)"
type input "0"
type input "33"
type input "30"
type input "335"
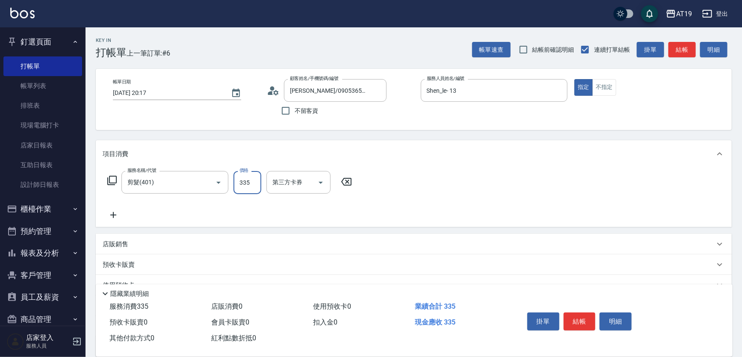
type input "330"
type input "3350"
type input "30"
type input "350"
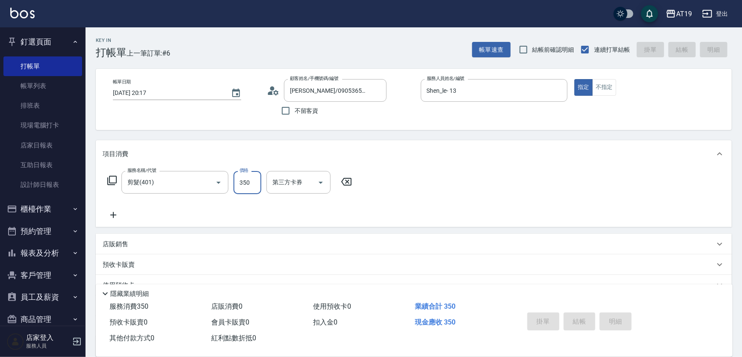
type input "[DATE] 20:18"
type input "0"
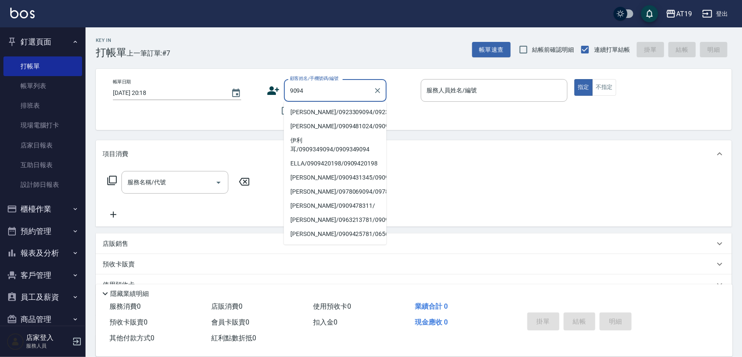
type input "[PERSON_NAME]/0923309094/0923309094"
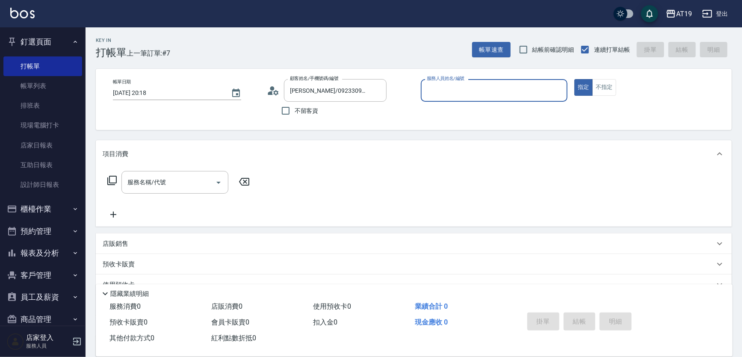
type input "Shen_le- 13"
click at [575, 79] on button "指定" at bounding box center [584, 87] width 18 height 17
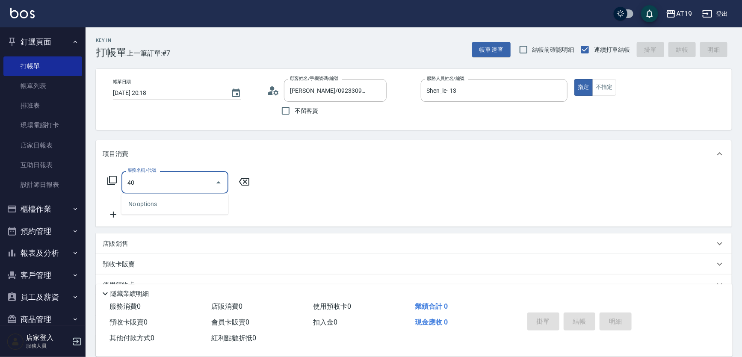
type input "401"
type input "30"
type input "剪髮(401)"
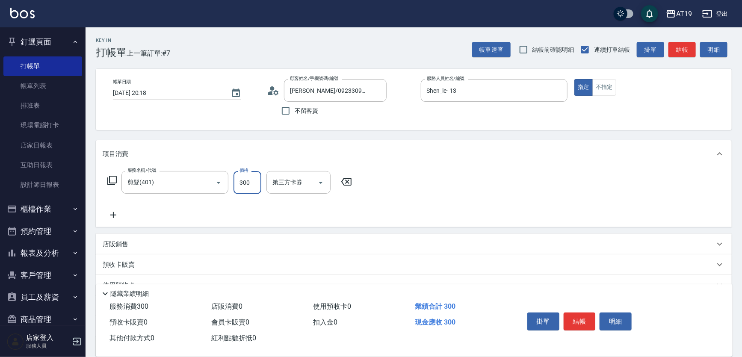
type input "0"
type input "40"
type input "400"
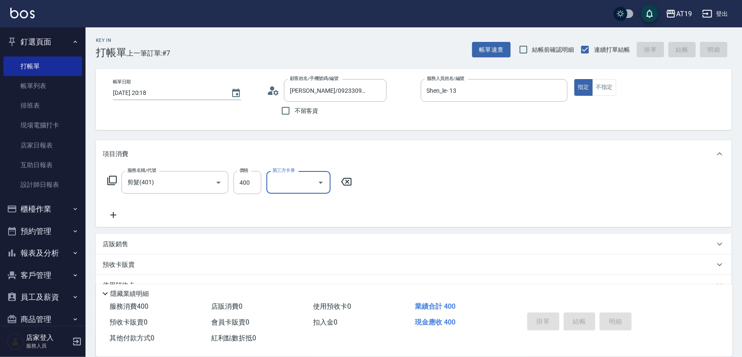
type input "0"
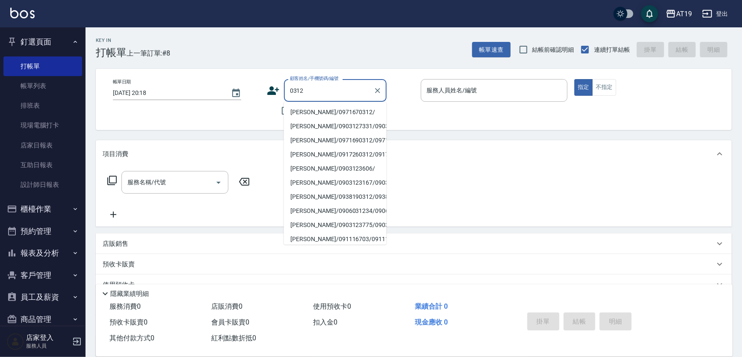
type input "[PERSON_NAME]/0971670312/"
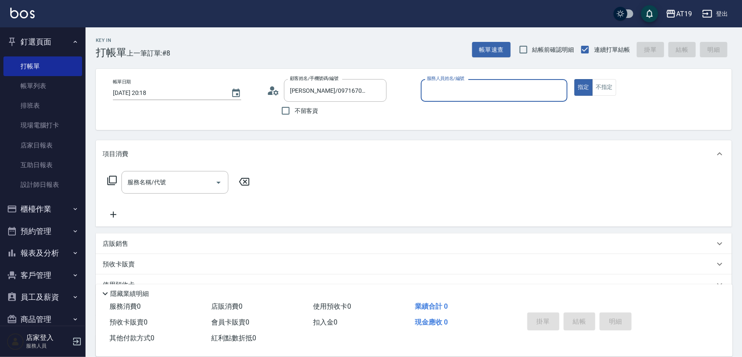
type input "[PERSON_NAME]- 6"
click at [575, 79] on button "指定" at bounding box center [584, 87] width 18 height 17
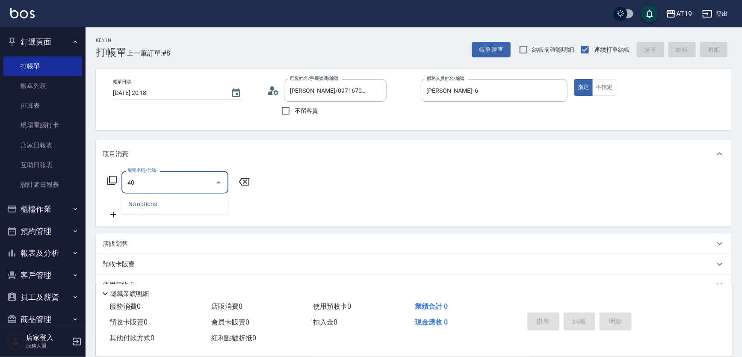
type input "401"
type input "30"
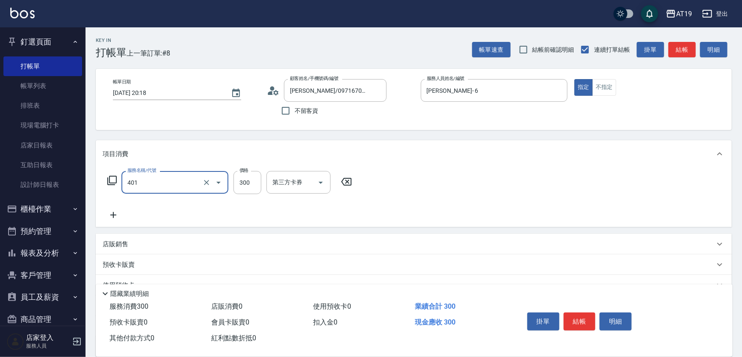
type input "剪髮(401)"
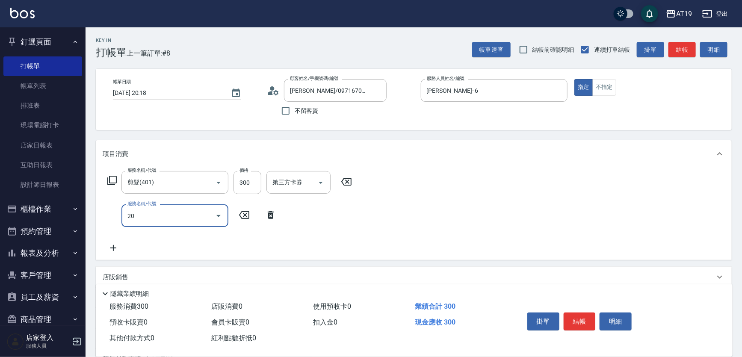
type input "201"
type input "60"
type input "洗髮(201)"
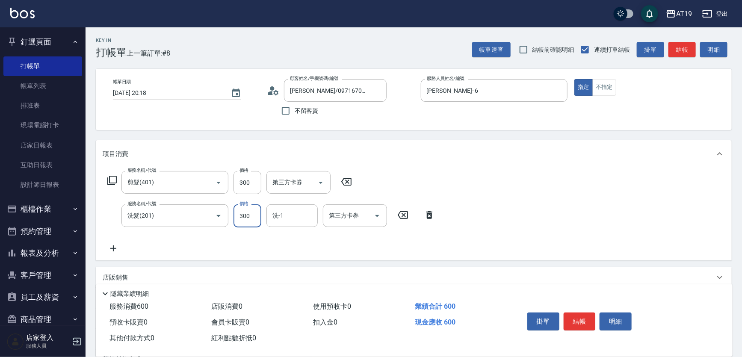
type input "30"
type input "200"
type input "50"
type input "200"
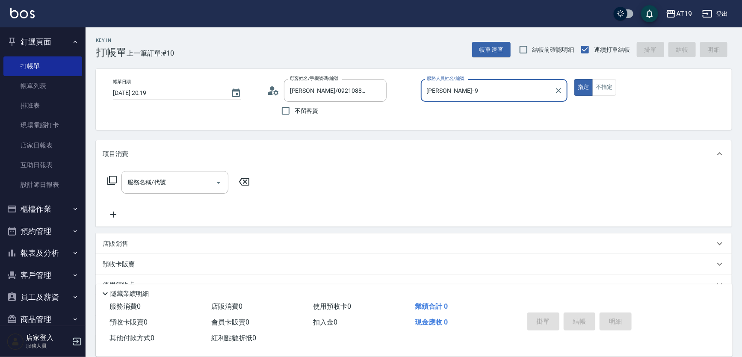
click at [274, 92] on icon at bounding box center [275, 92] width 5 height 5
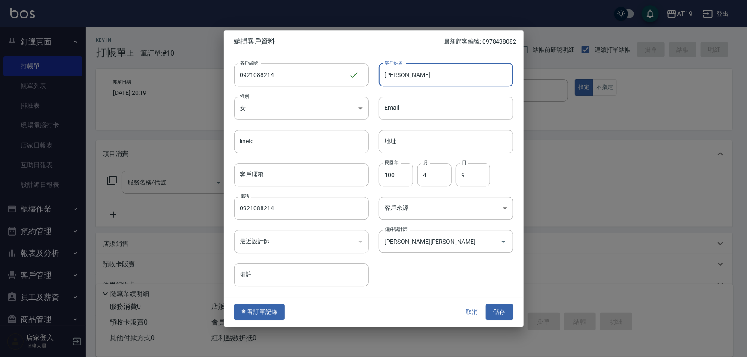
drag, startPoint x: 391, startPoint y: 75, endPoint x: 380, endPoint y: 77, distance: 10.5
click at [380, 77] on input "[PERSON_NAME]" at bounding box center [446, 74] width 134 height 23
click at [492, 306] on div "查看訂單記錄 取消 儲存" at bounding box center [374, 313] width 300 height 30
click at [495, 309] on button "儲存" at bounding box center [499, 313] width 27 height 16
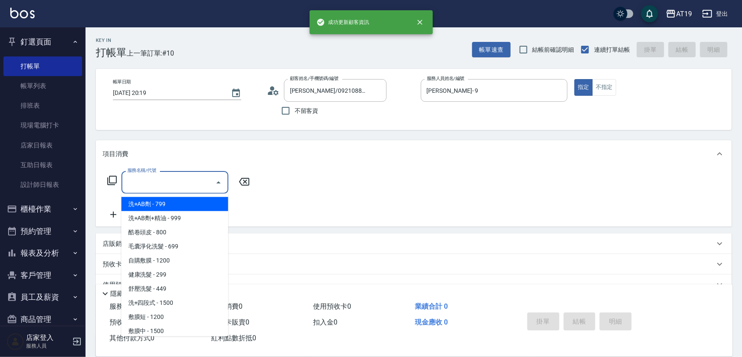
click at [147, 179] on div "服務名稱/代號 服務名稱/代號" at bounding box center [175, 182] width 107 height 23
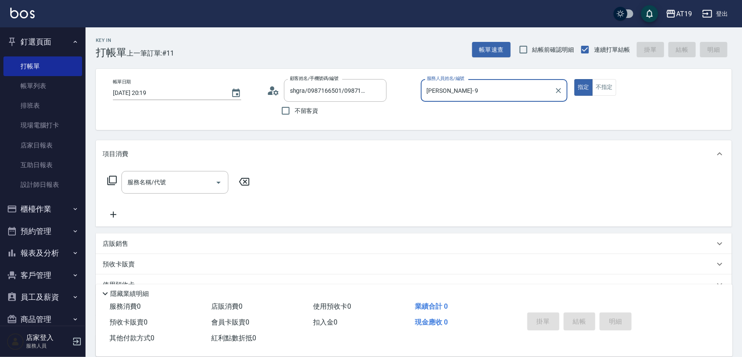
click at [575, 79] on button "指定" at bounding box center [584, 87] width 18 height 17
click at [593, 79] on button "不指定" at bounding box center [605, 87] width 24 height 17
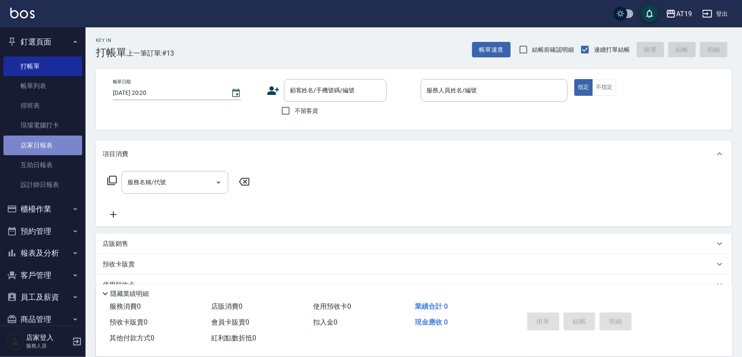
click at [50, 148] on link "店家日報表" at bounding box center [42, 146] width 79 height 20
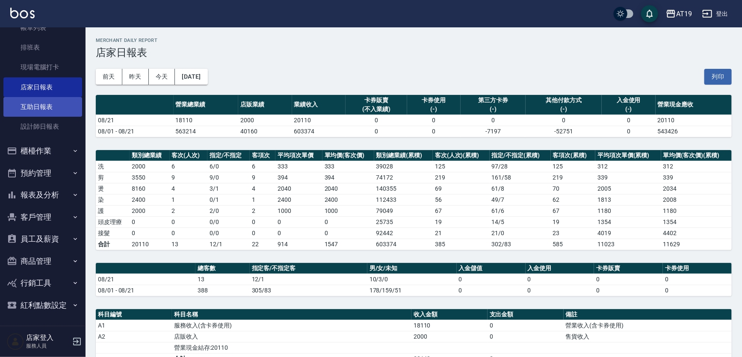
click at [54, 110] on link "互助日報表" at bounding box center [42, 107] width 79 height 20
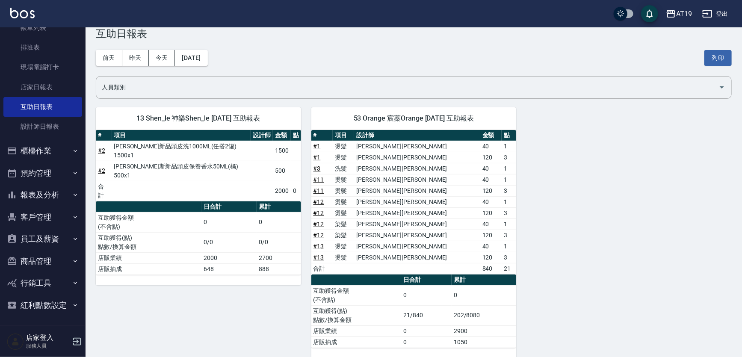
scroll to position [29, 0]
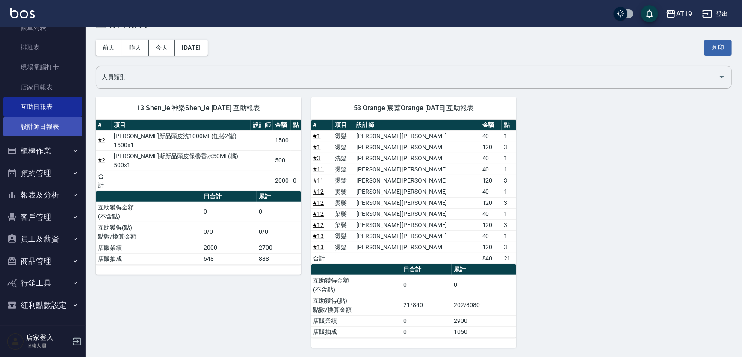
click at [52, 120] on link "設計師日報表" at bounding box center [42, 127] width 79 height 20
